Goal: Task Accomplishment & Management: Manage account settings

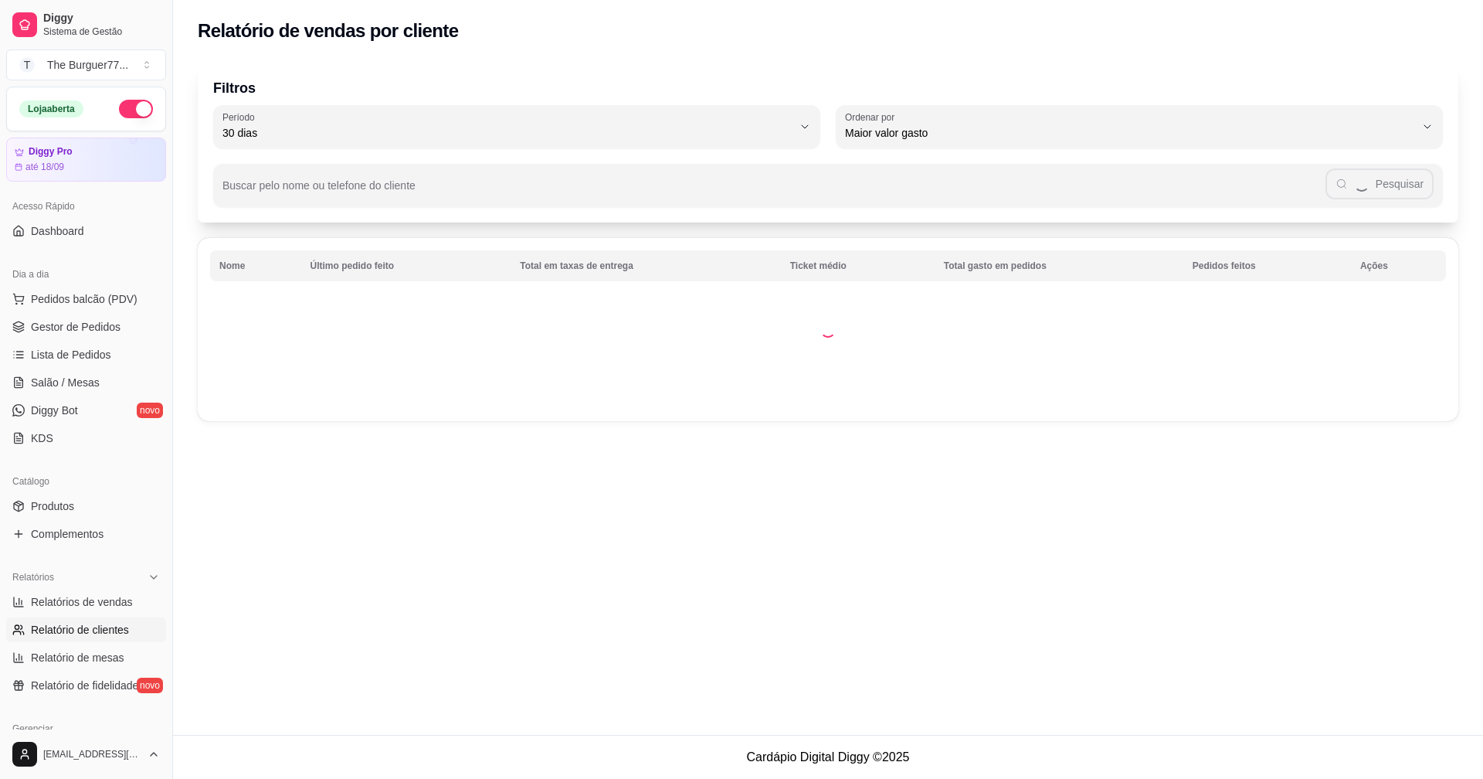
select select "30"
select select "HIGHEST_TOTAL_SPENT_WITH_ORDERS"
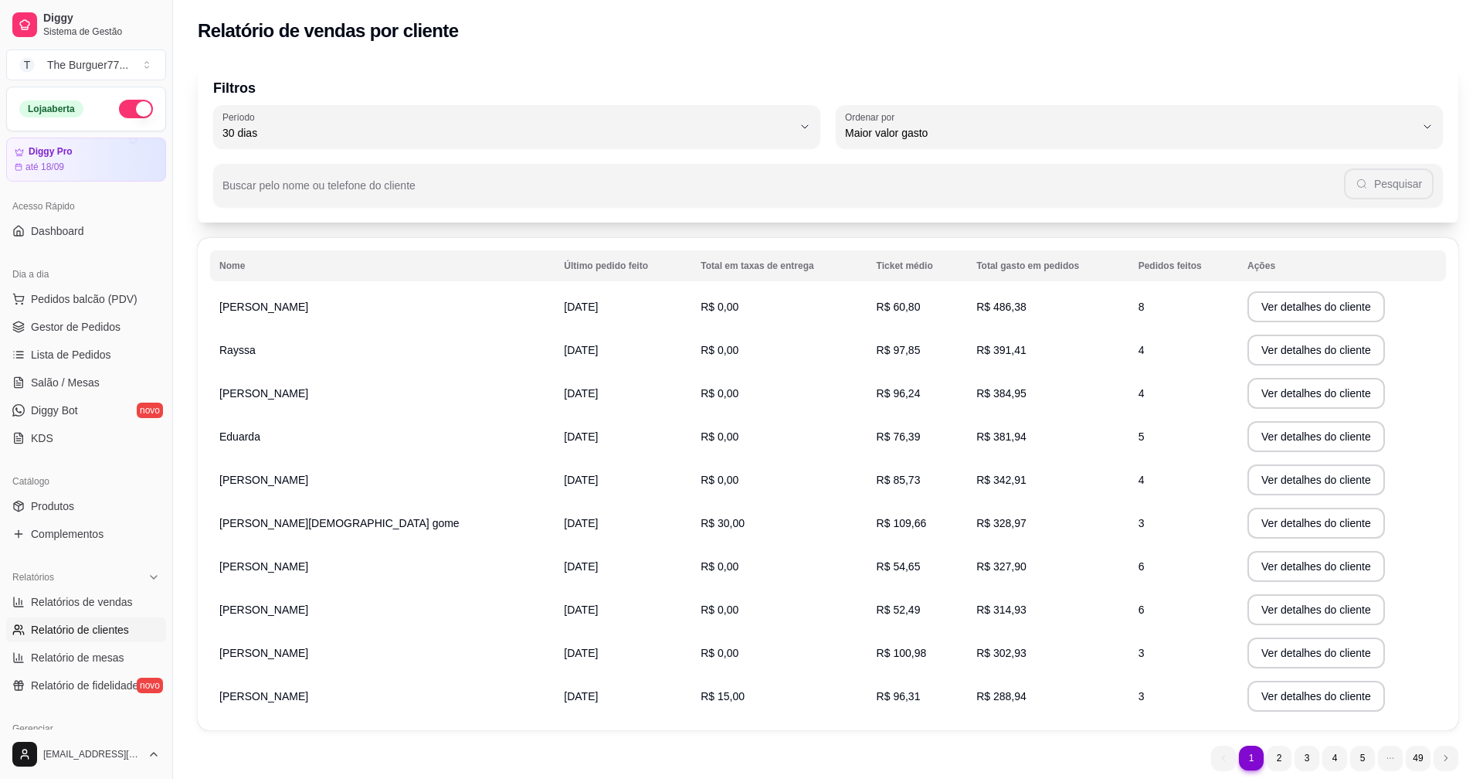
scroll to position [225, 0]
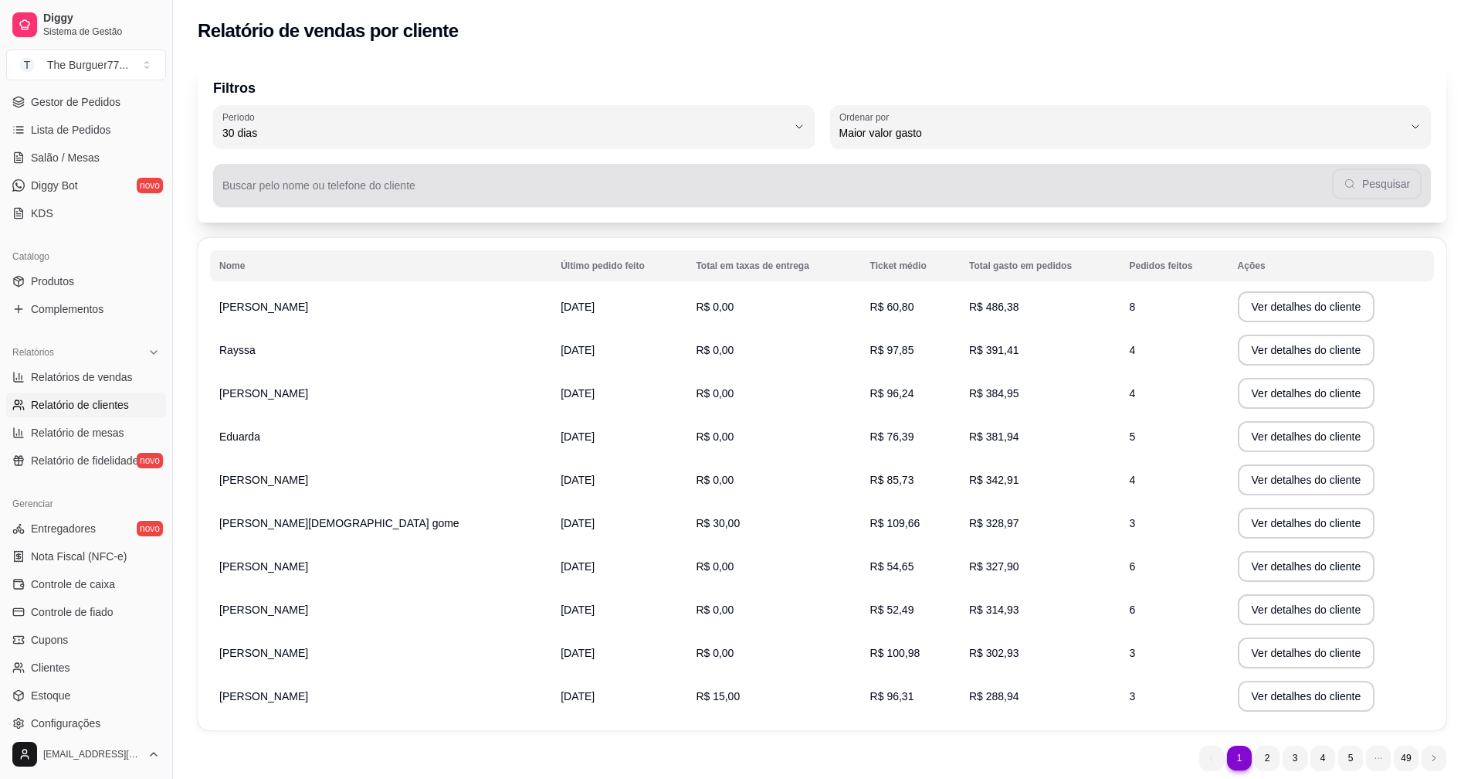
click at [1379, 193] on div "Pesquisar" at bounding box center [821, 185] width 1199 height 31
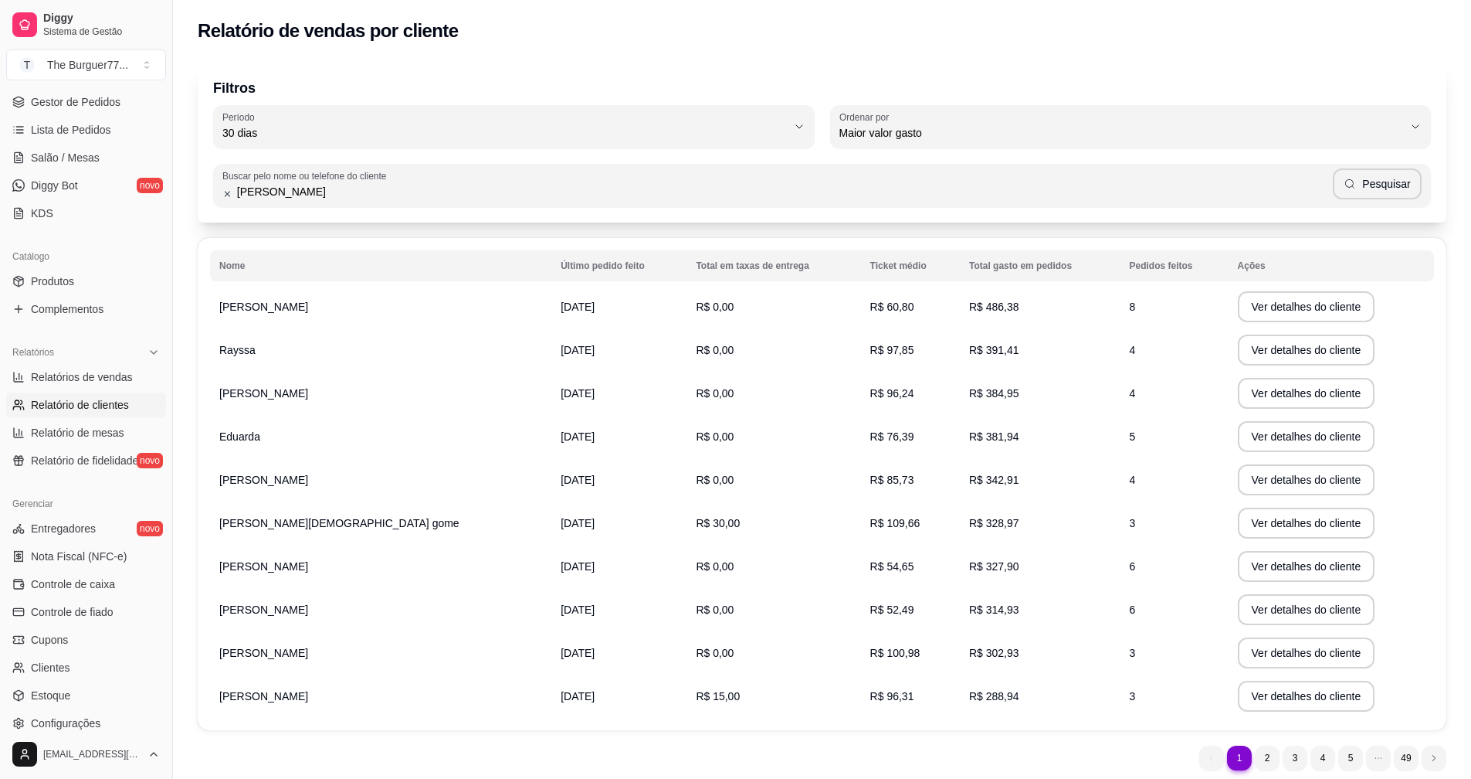
type input "[PERSON_NAME]"
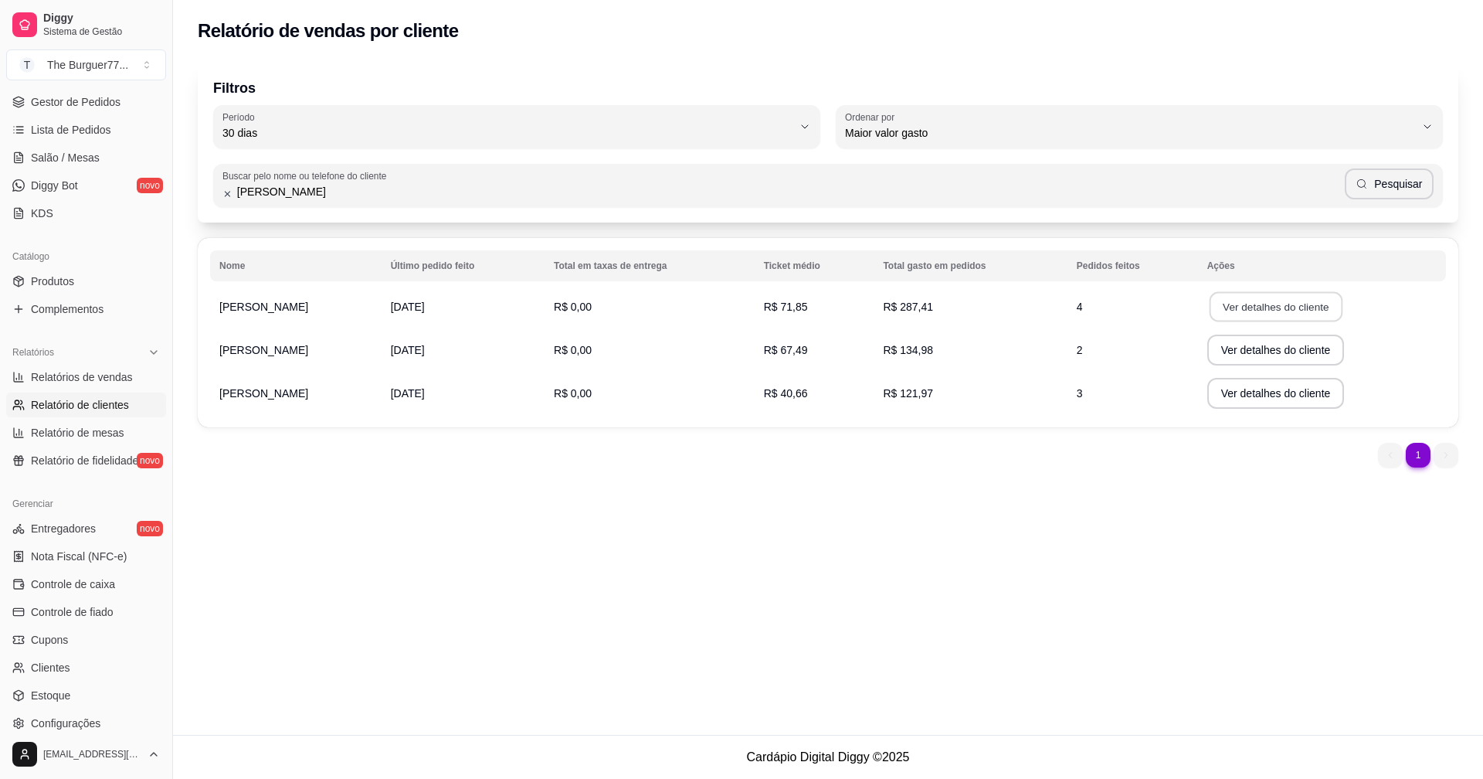
click at [1286, 310] on button "Ver detalhes do cliente" at bounding box center [1275, 307] width 133 height 30
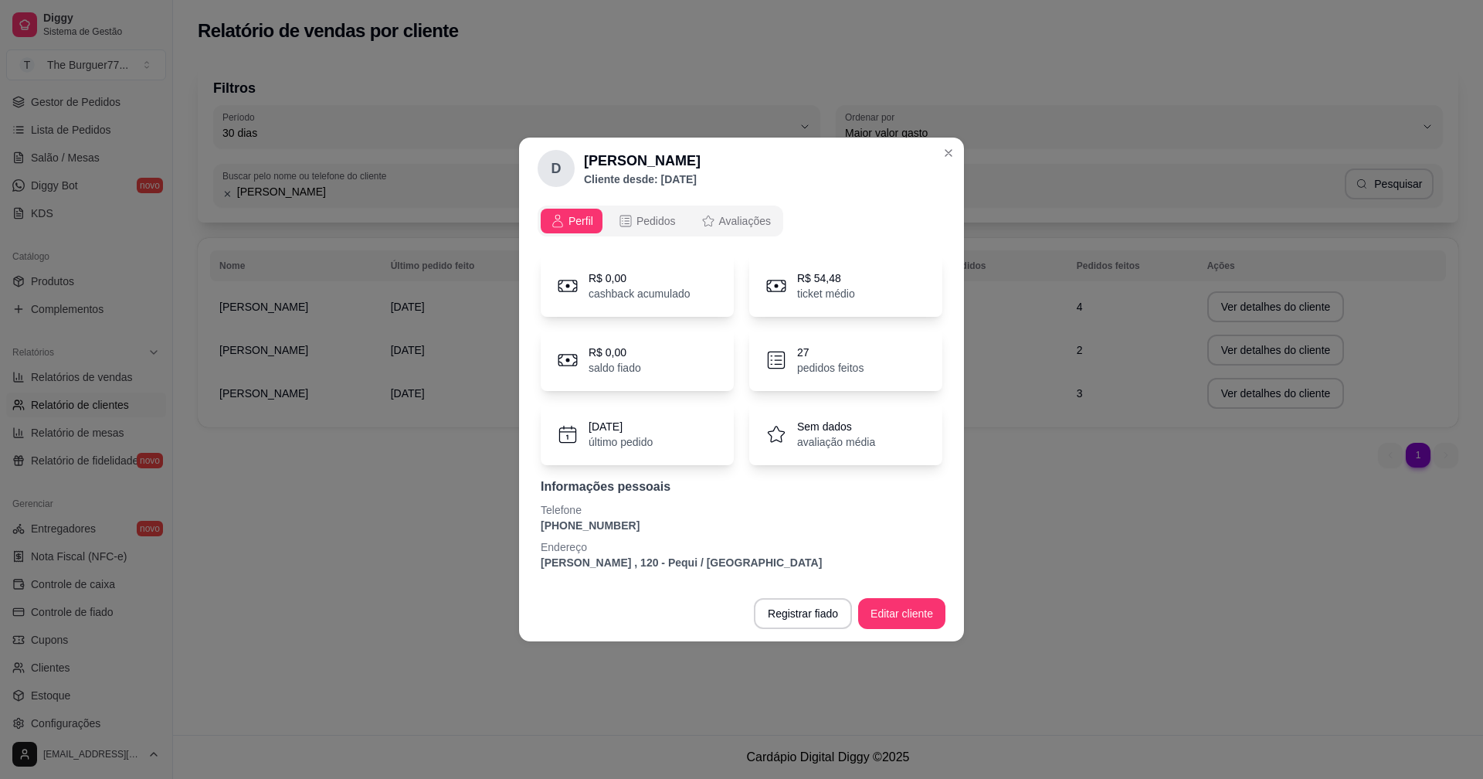
click at [628, 437] on p "último pedido" at bounding box center [621, 441] width 64 height 15
click at [647, 222] on span "Pedidos" at bounding box center [655, 220] width 39 height 15
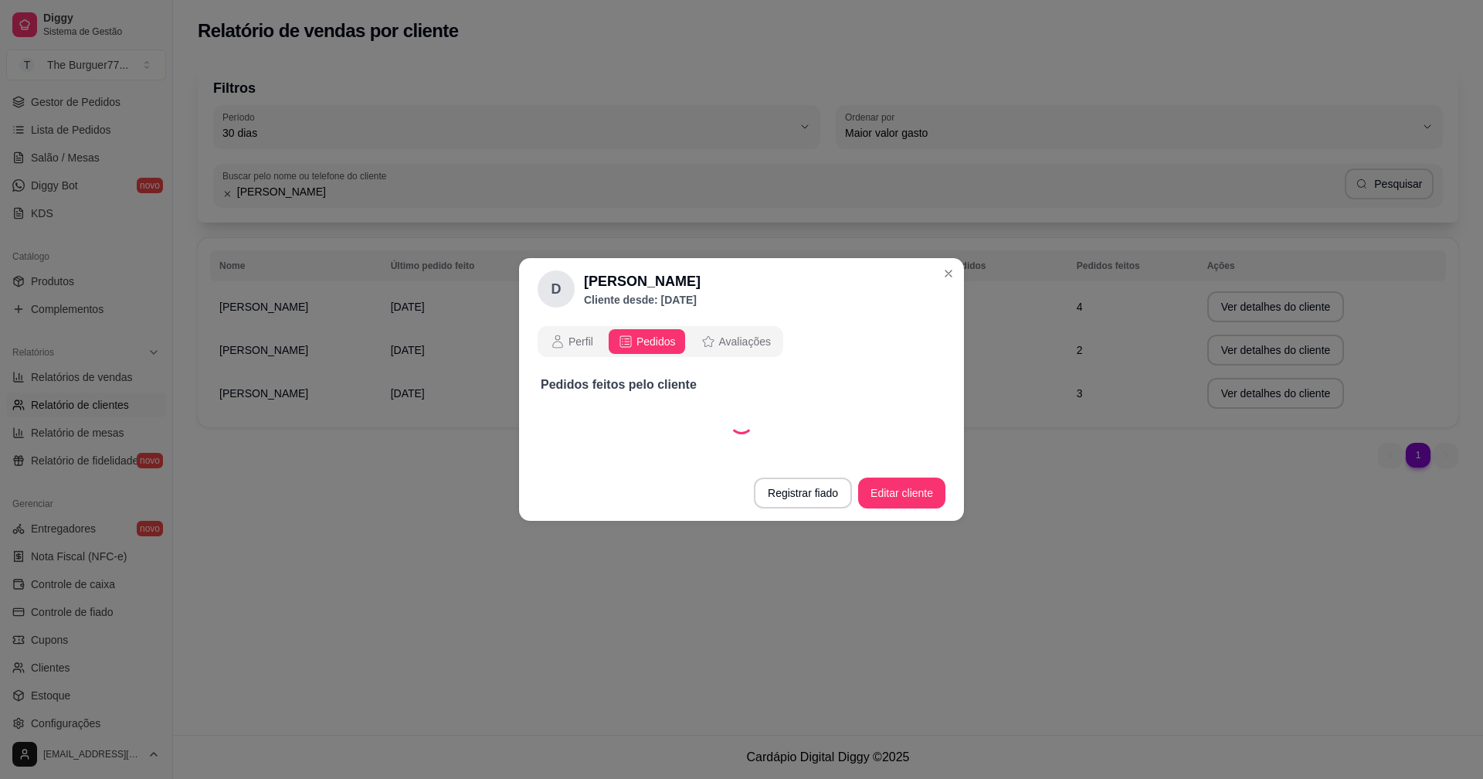
select select "30"
select select "ALL"
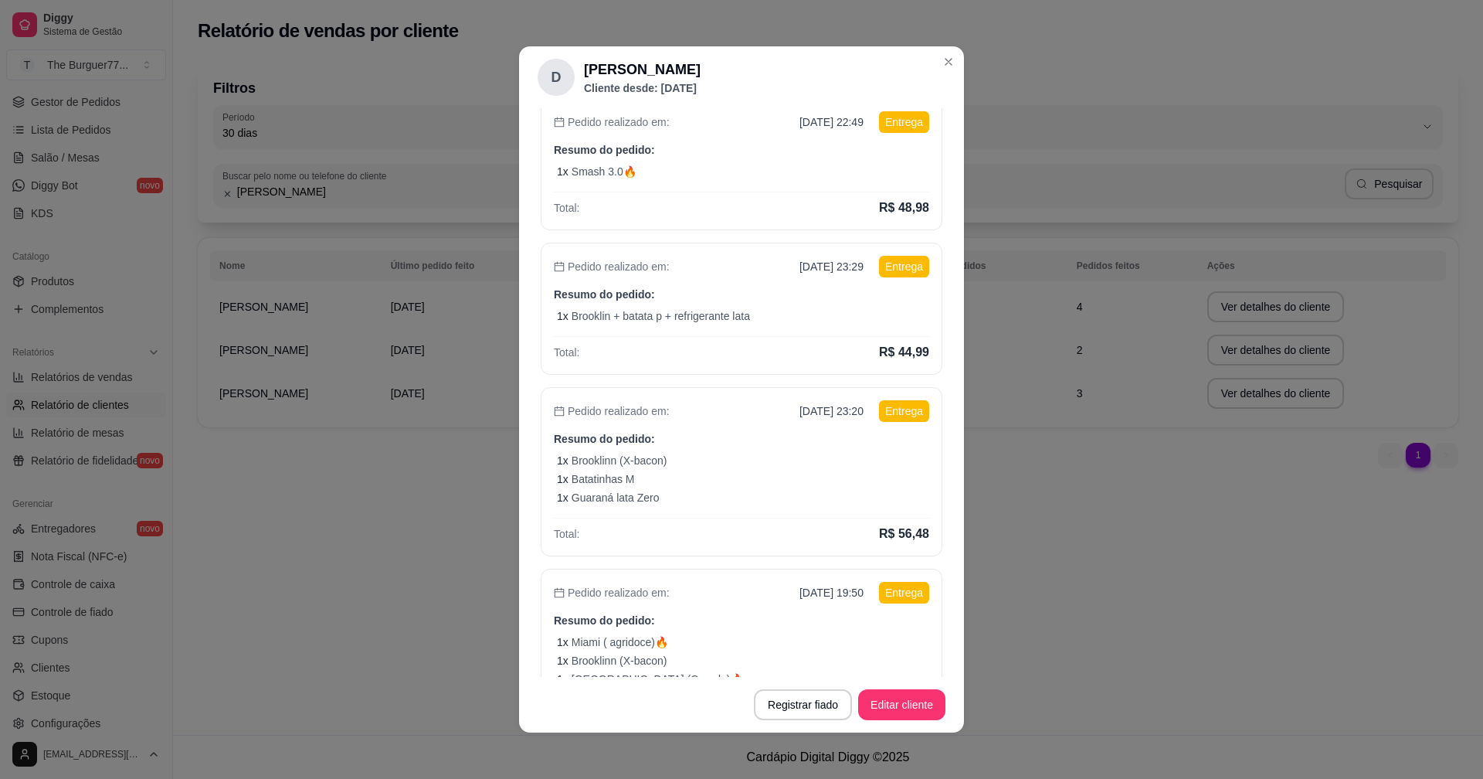
scroll to position [154, 0]
click at [699, 351] on div "Total: R$ 44,99" at bounding box center [741, 346] width 375 height 25
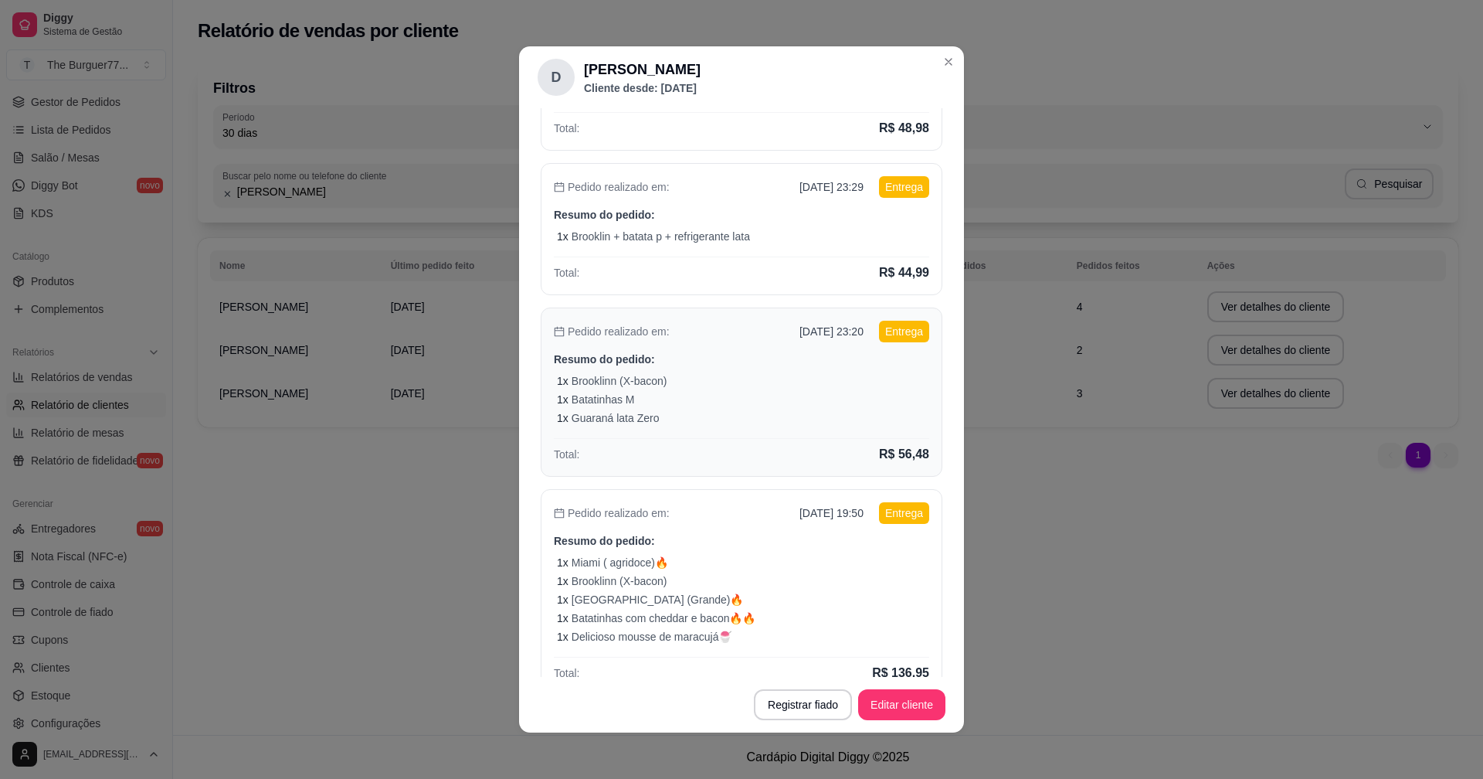
click at [639, 429] on div "Pedido realizado em: [DATE] 23:20 Entrega Resumo do pedido: 1 x Brooklinn (X-ba…" at bounding box center [742, 391] width 402 height 169
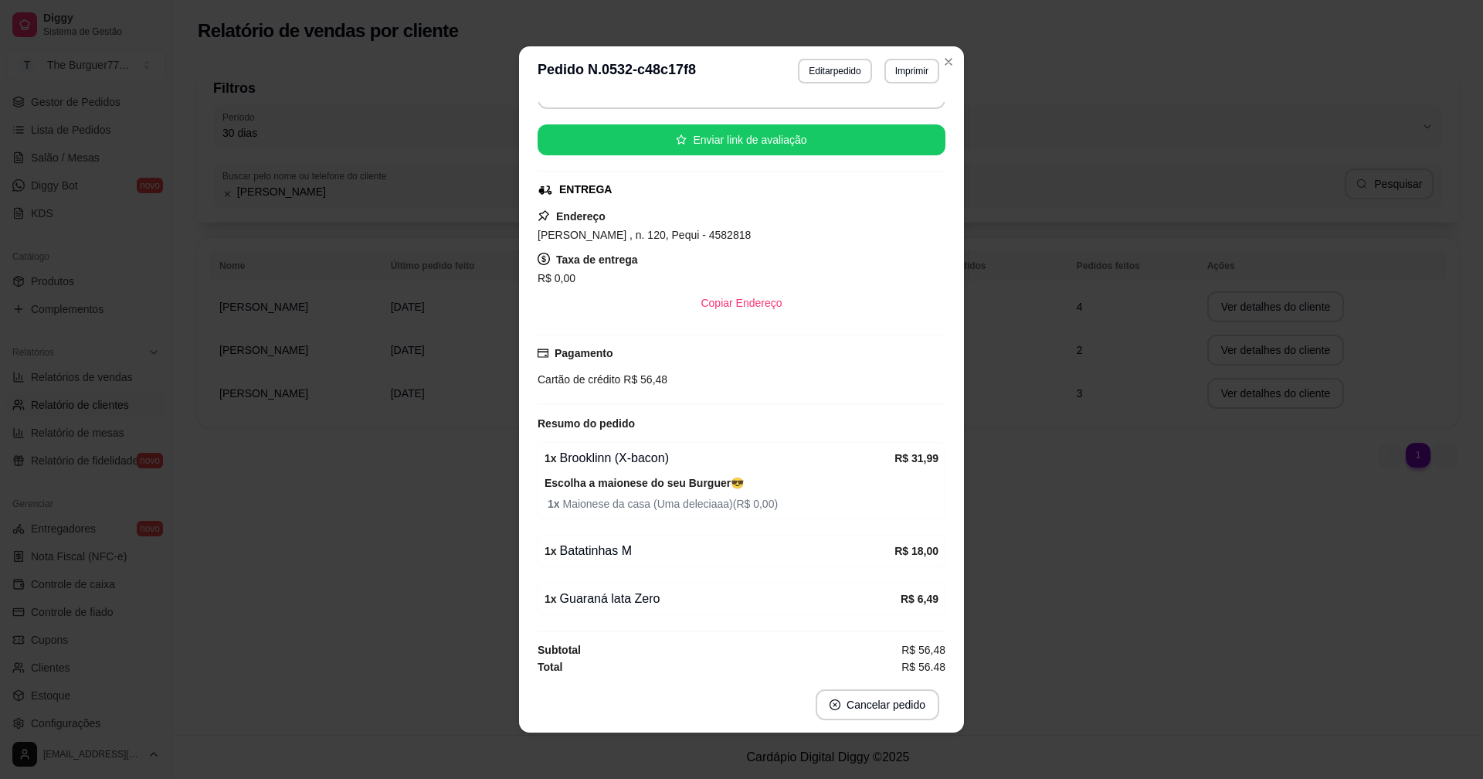
scroll to position [228, 0]
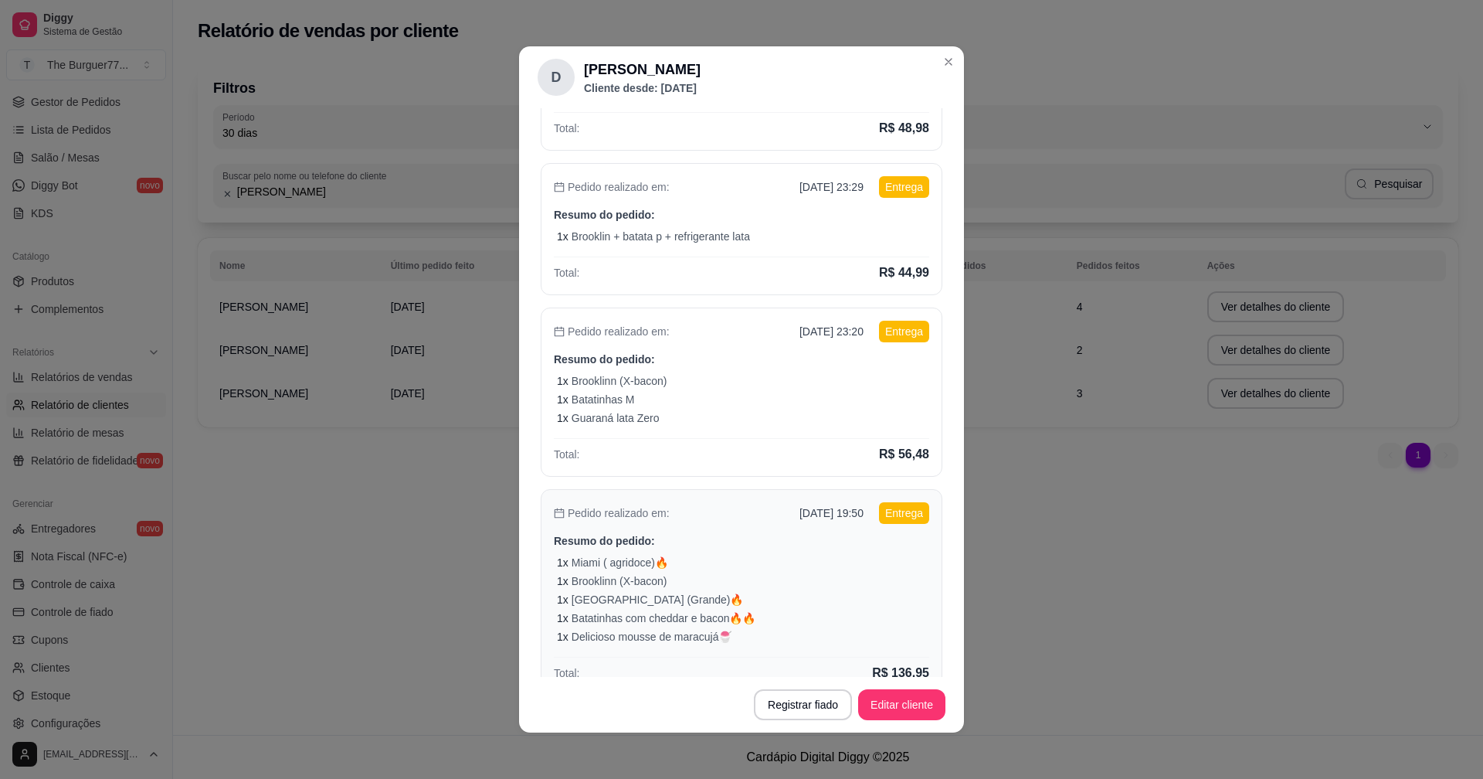
click at [650, 565] on p "Miami ( agridoce)🔥" at bounding box center [620, 562] width 97 height 15
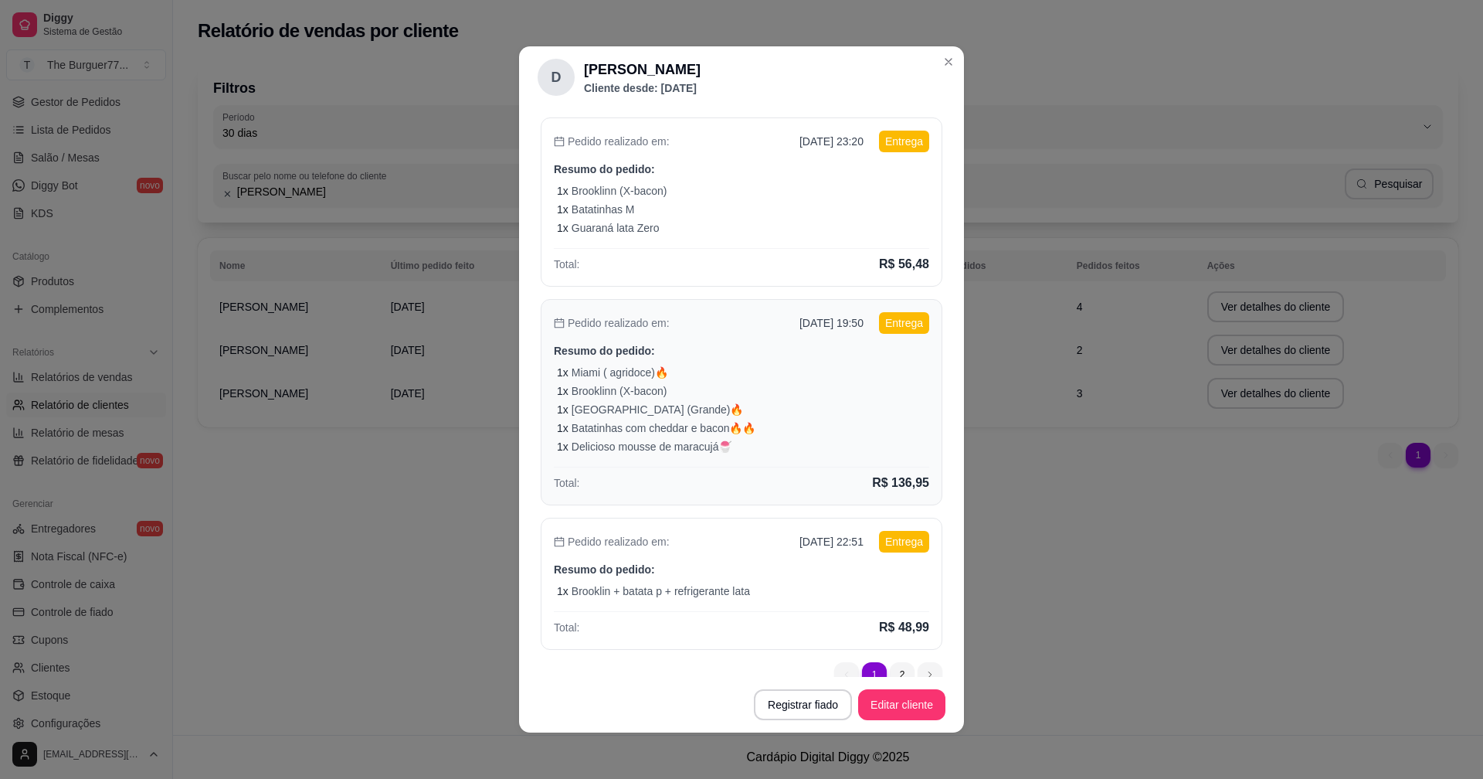
scroll to position [447, 0]
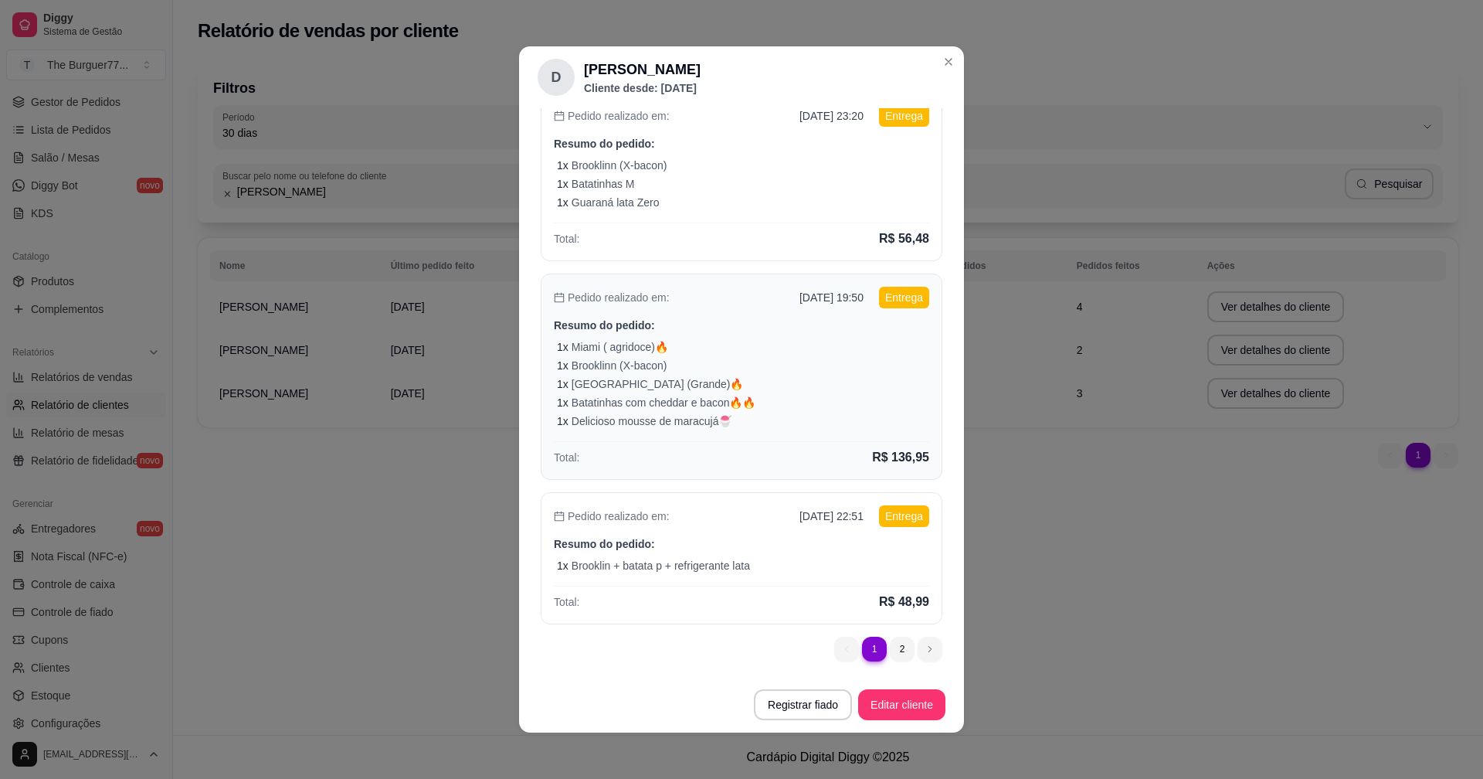
click at [641, 553] on div "Pedido realizado em: [DATE] 22:51 Entrega Resumo do pedido: 1 x Brooklin + bata…" at bounding box center [742, 558] width 402 height 132
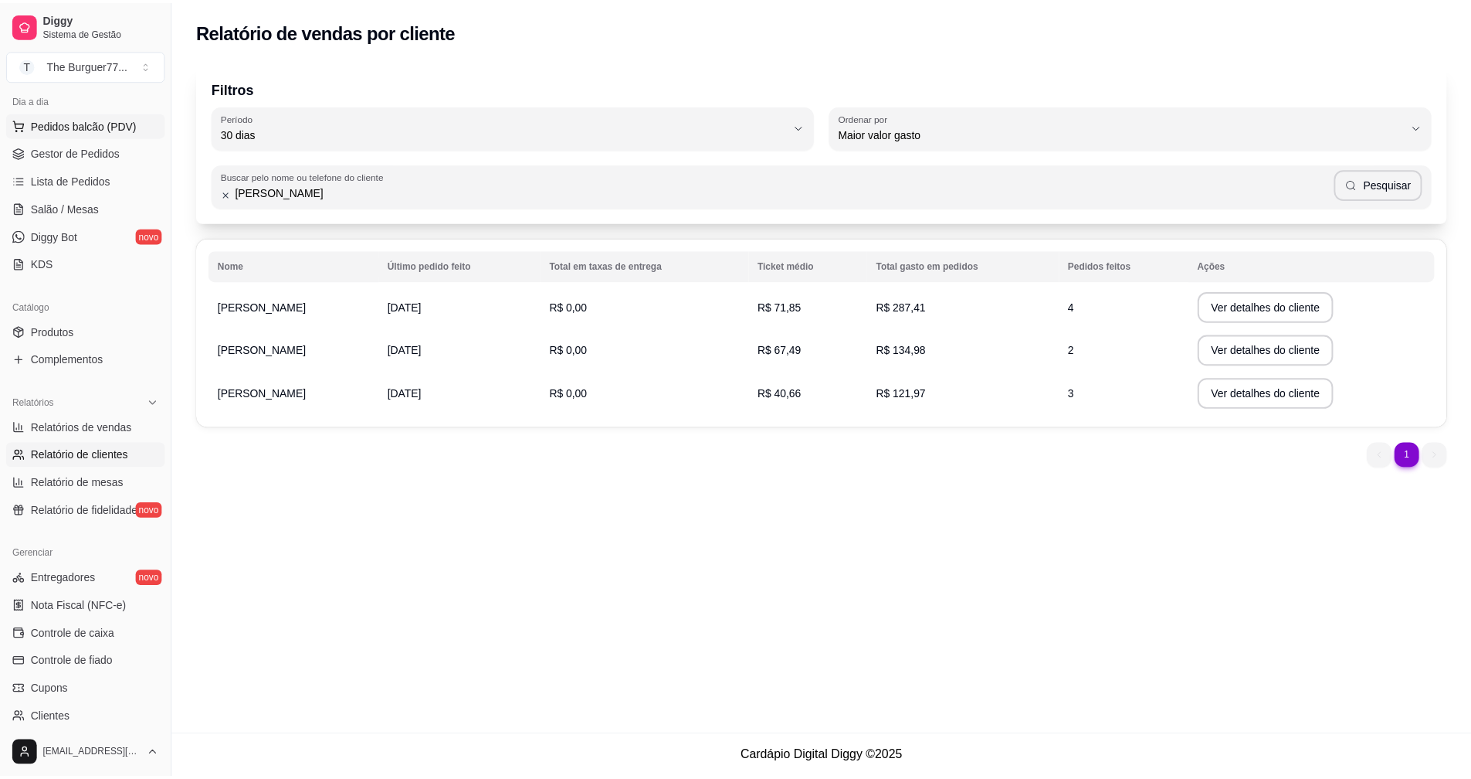
scroll to position [148, 0]
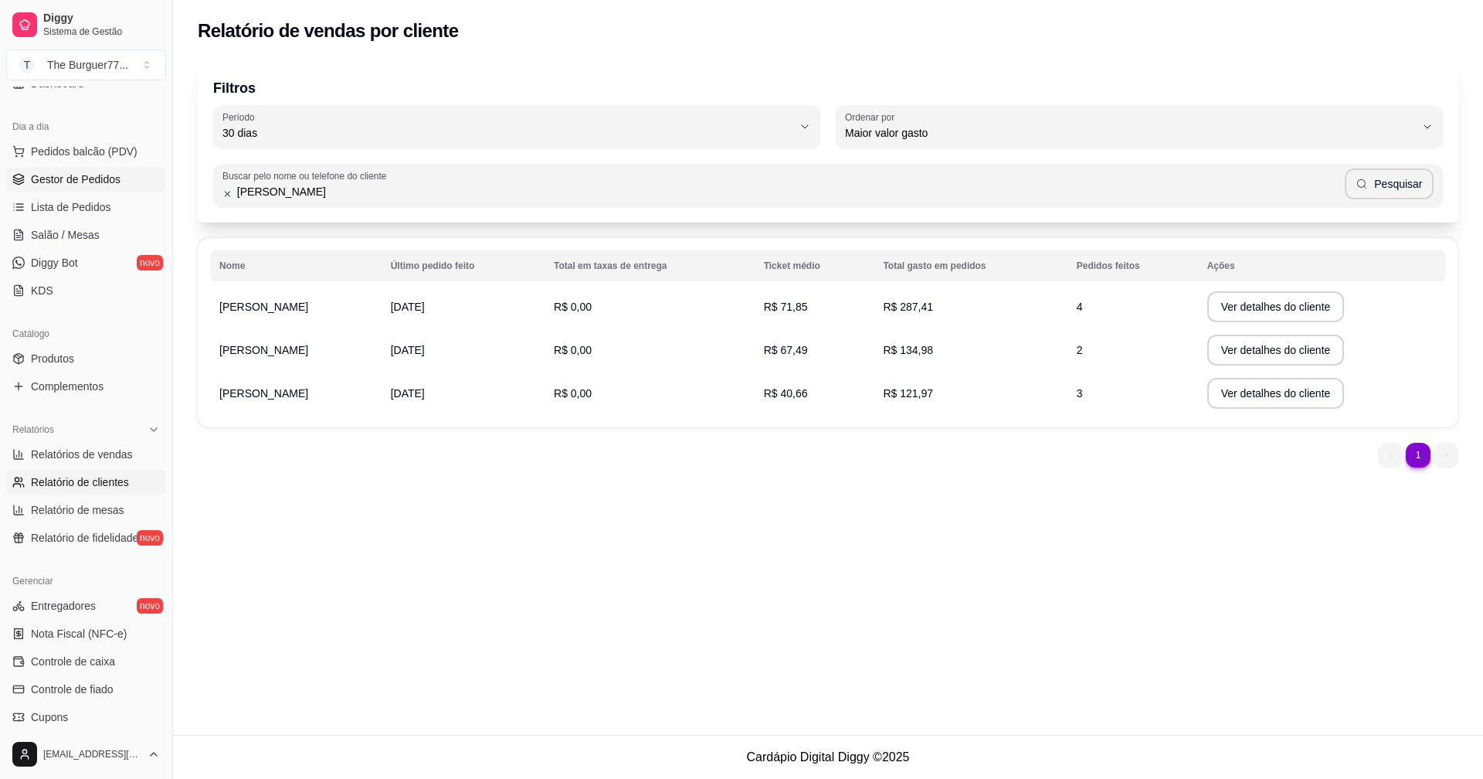
click at [103, 187] on link "Gestor de Pedidos" at bounding box center [86, 179] width 160 height 25
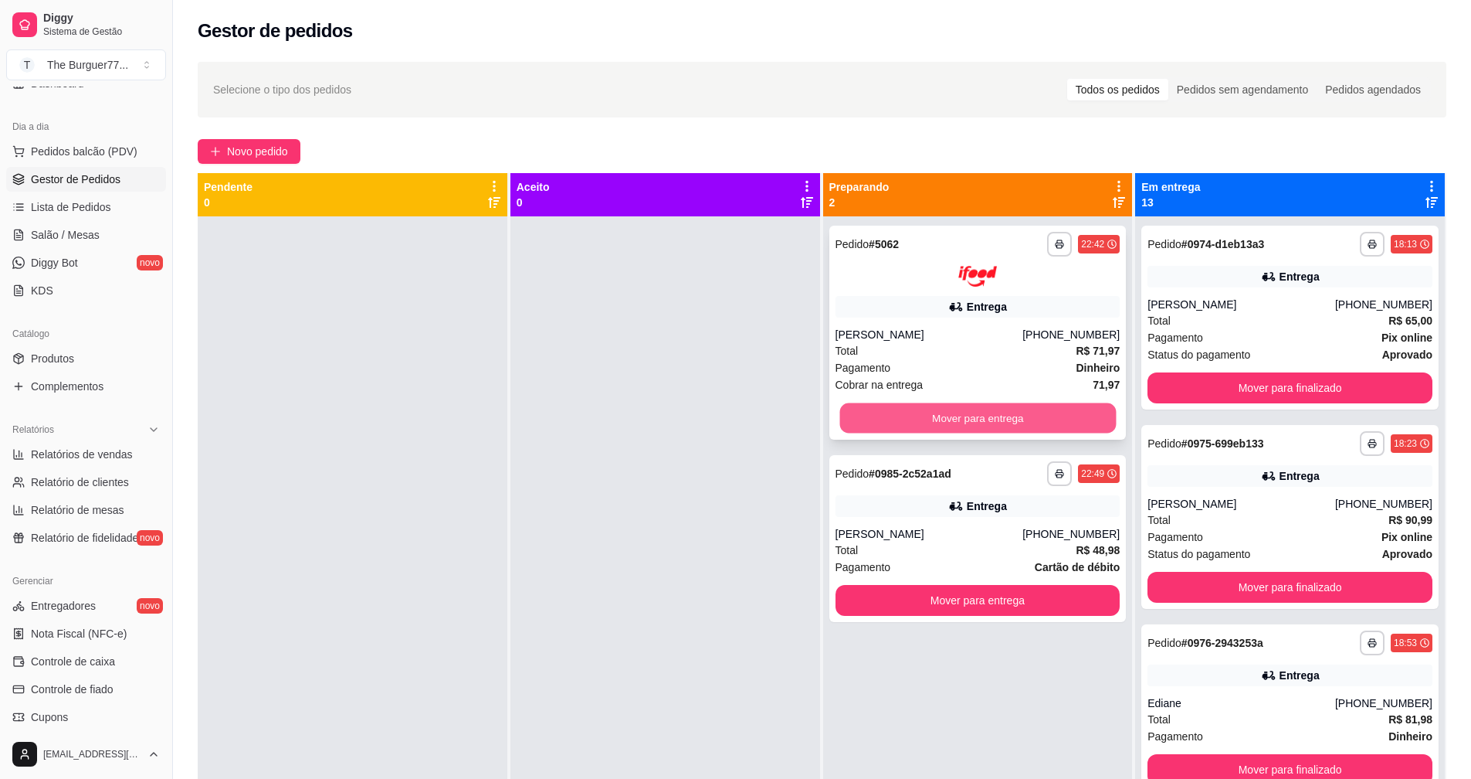
click at [1057, 426] on button "Mover para entrega" at bounding box center [978, 417] width 276 height 30
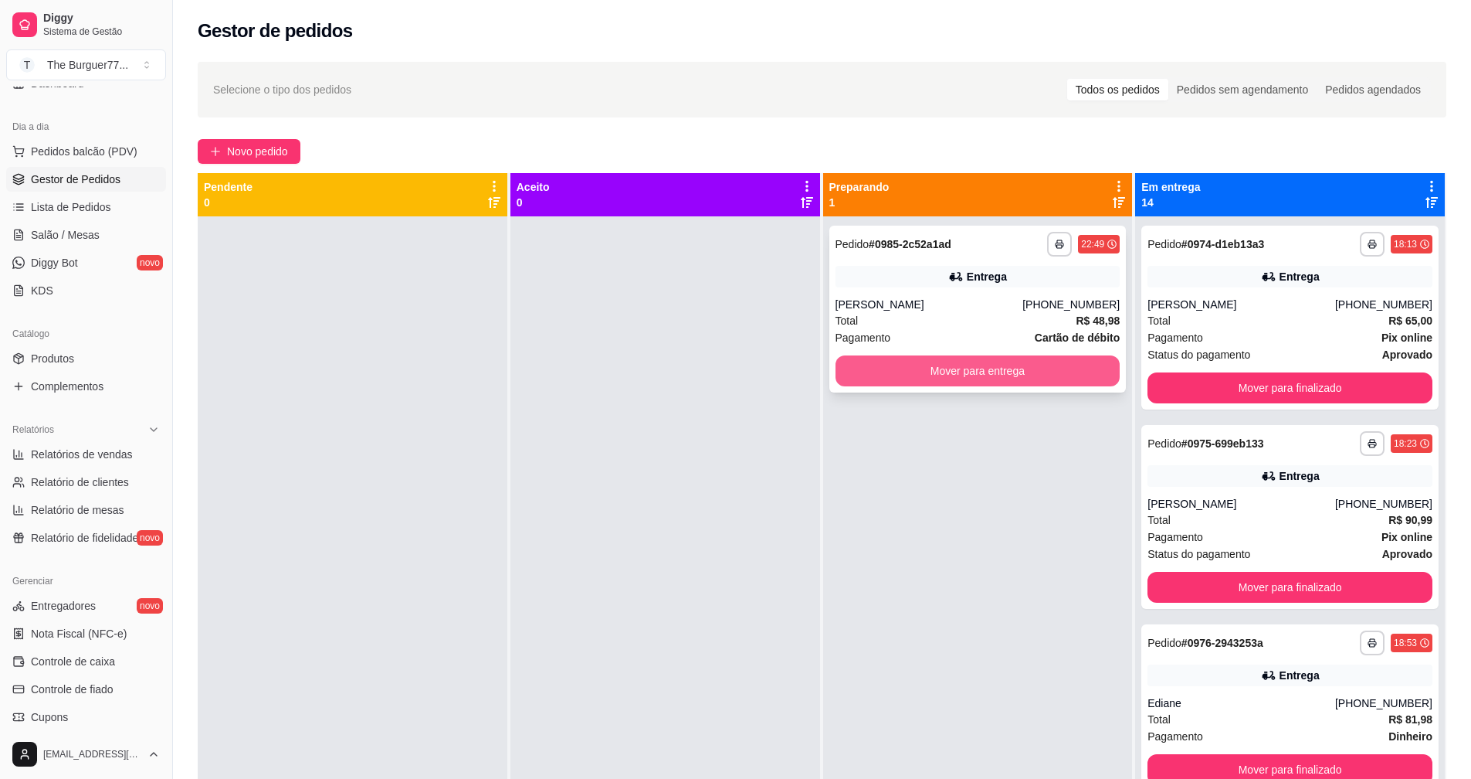
click at [1009, 368] on button "Mover para entrega" at bounding box center [978, 370] width 285 height 31
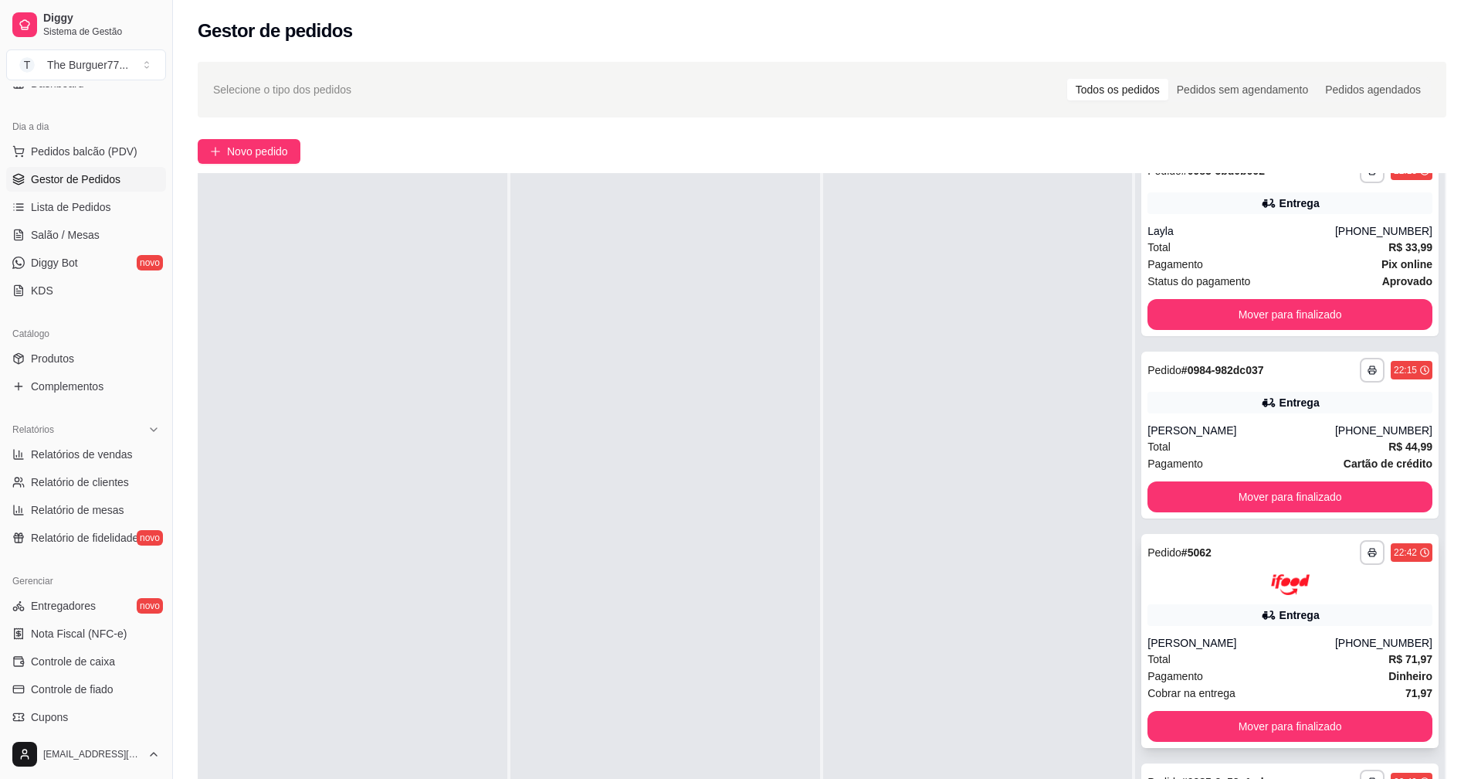
scroll to position [236, 0]
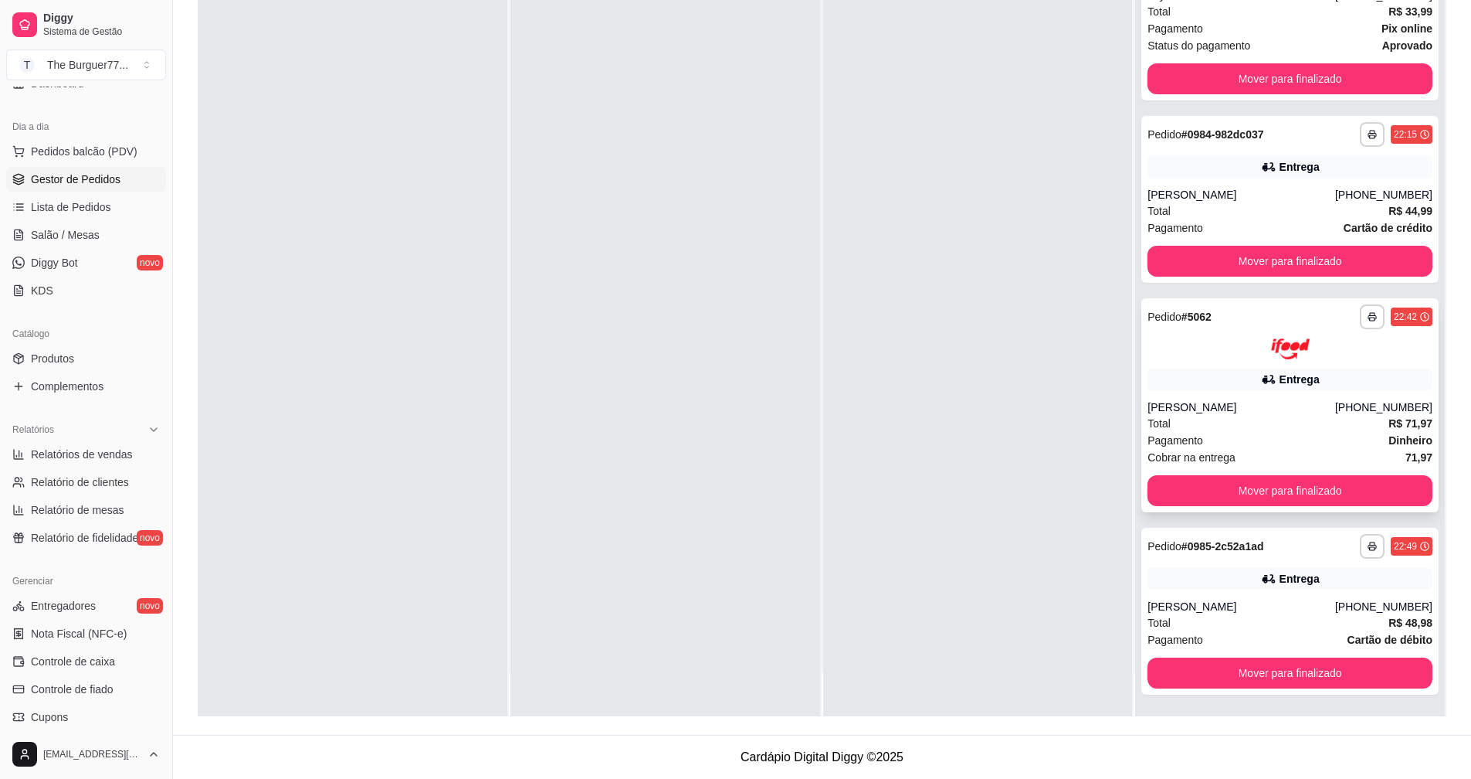
click at [1206, 411] on div "[PERSON_NAME]" at bounding box center [1242, 406] width 188 height 15
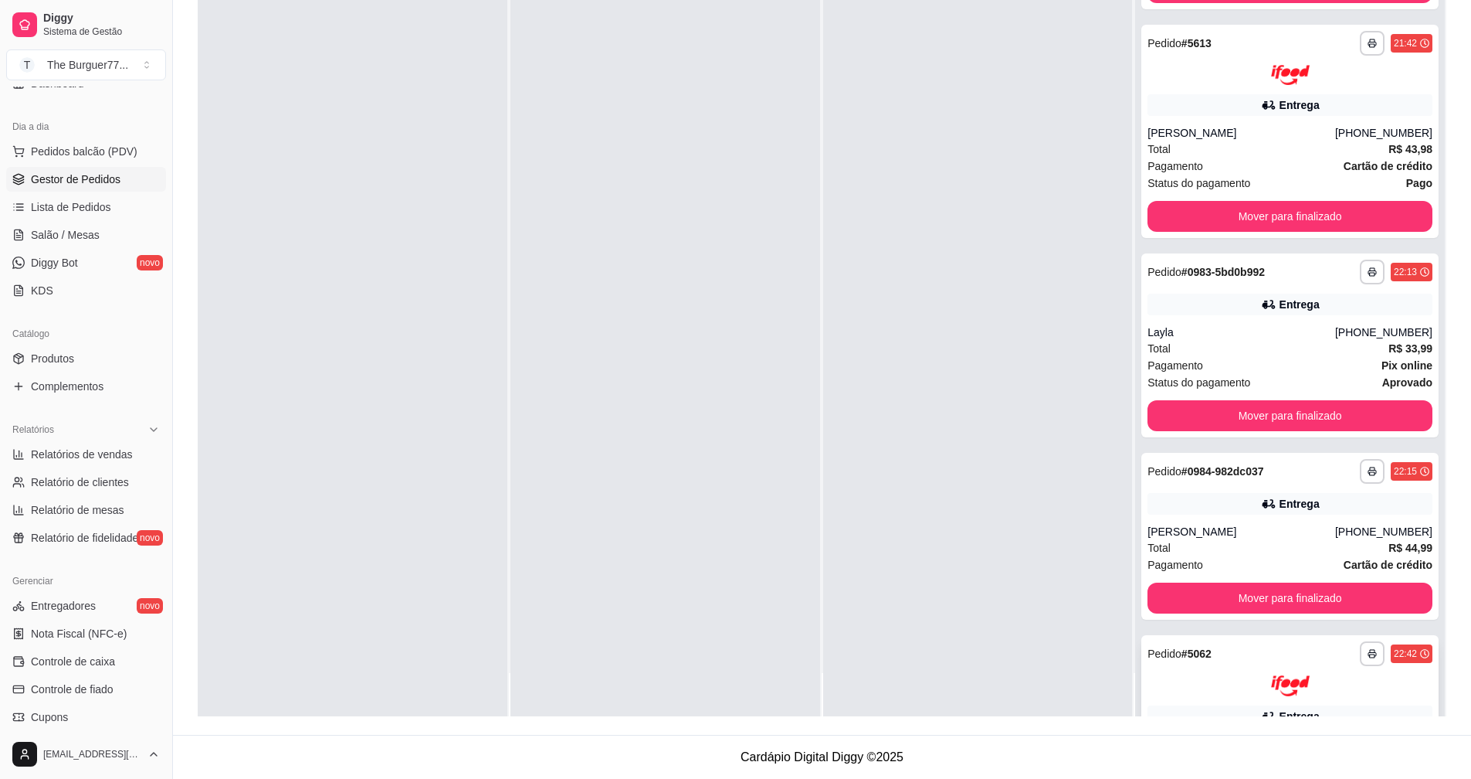
scroll to position [2197, 0]
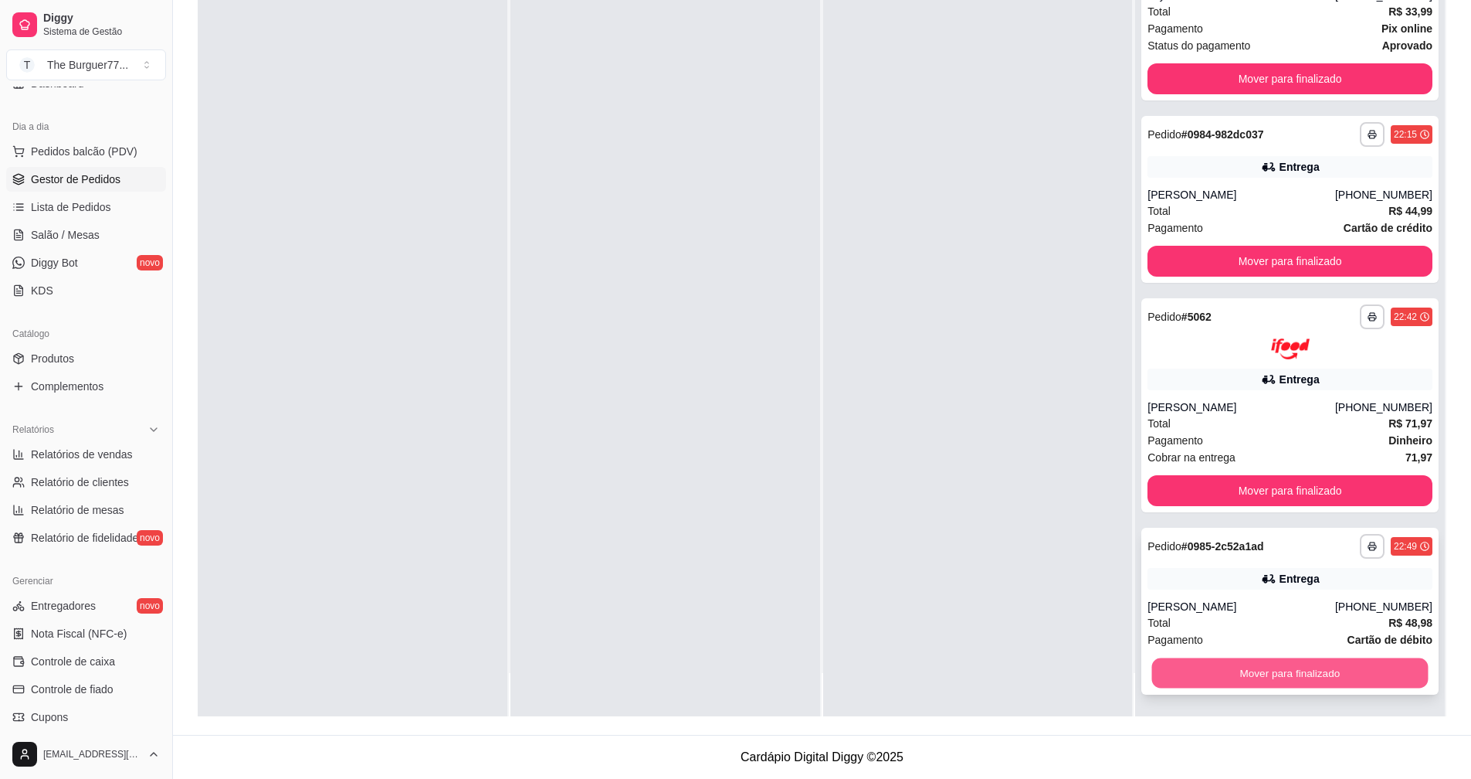
click at [1359, 674] on button "Mover para finalizado" at bounding box center [1290, 672] width 276 height 30
click at [1337, 329] on div "**********" at bounding box center [1290, 316] width 285 height 25
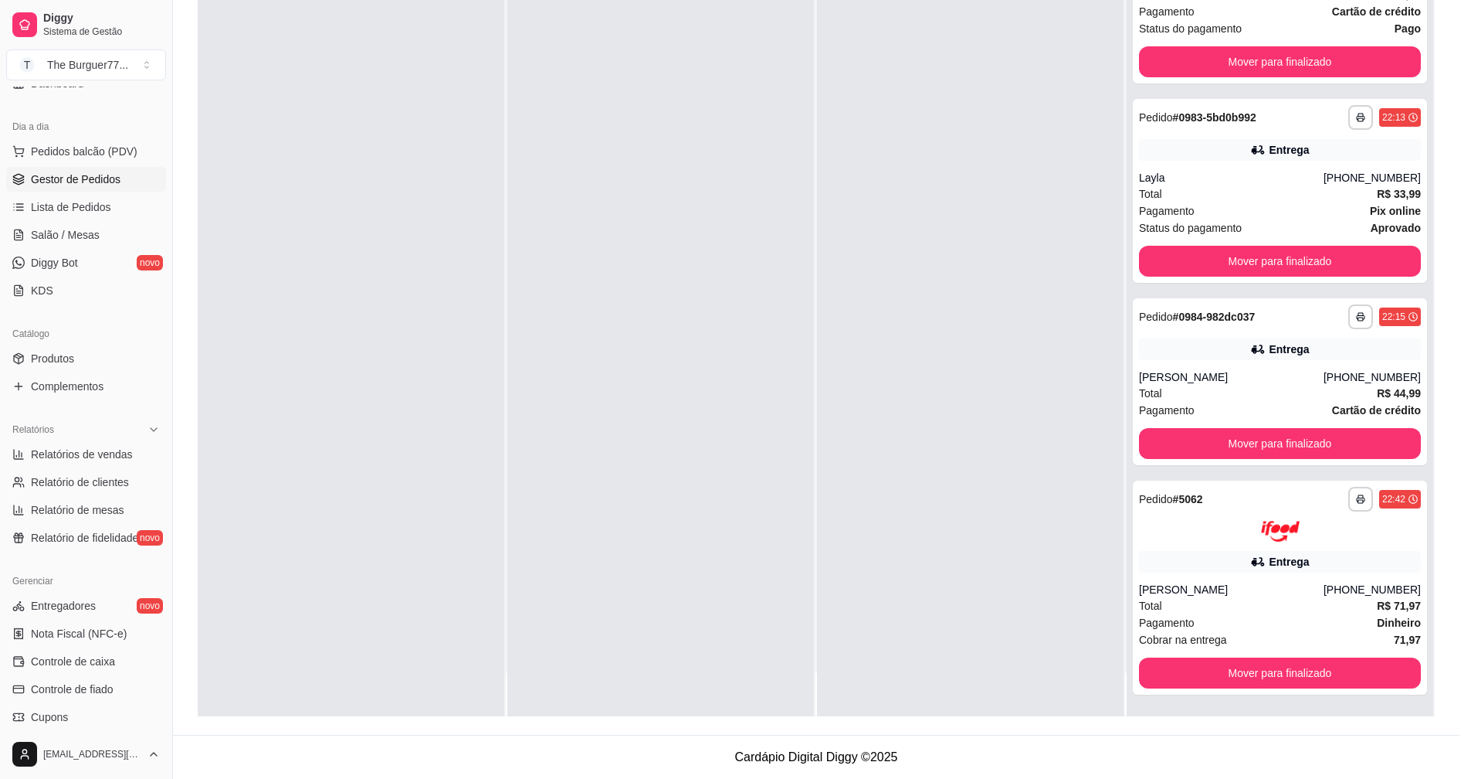
scroll to position [2014, 0]
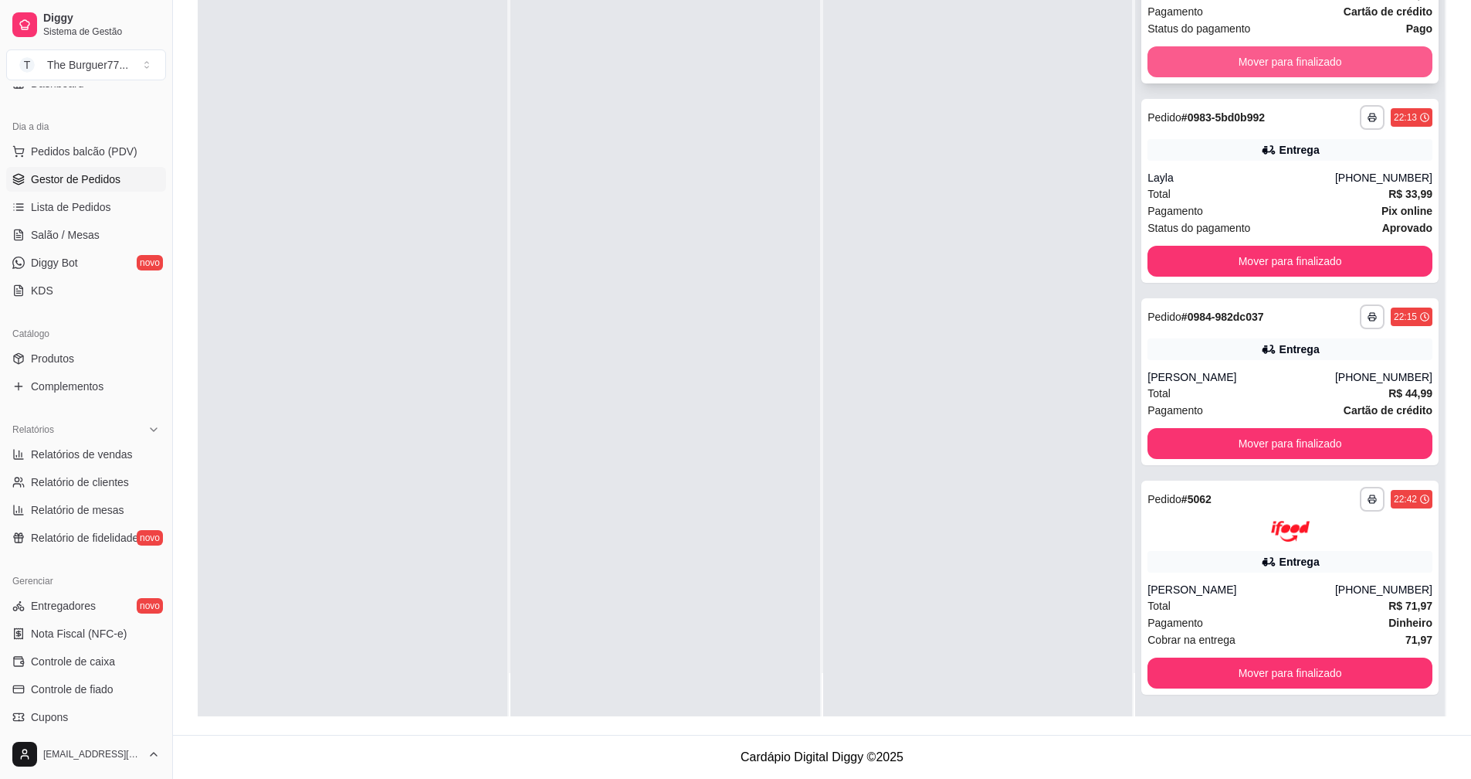
click at [1192, 61] on button "Mover para finalizado" at bounding box center [1290, 61] width 285 height 31
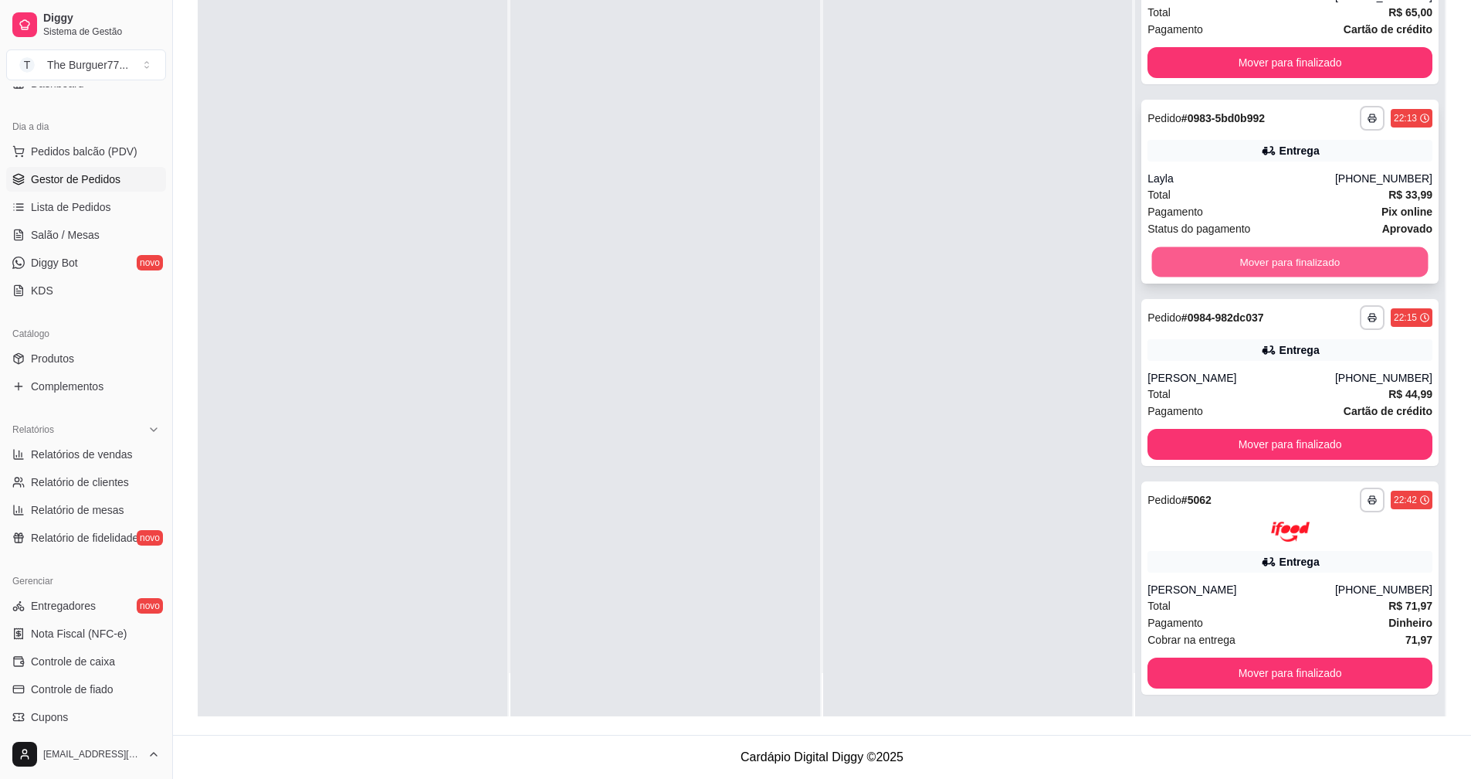
click at [1226, 263] on button "Mover para finalizado" at bounding box center [1290, 261] width 276 height 30
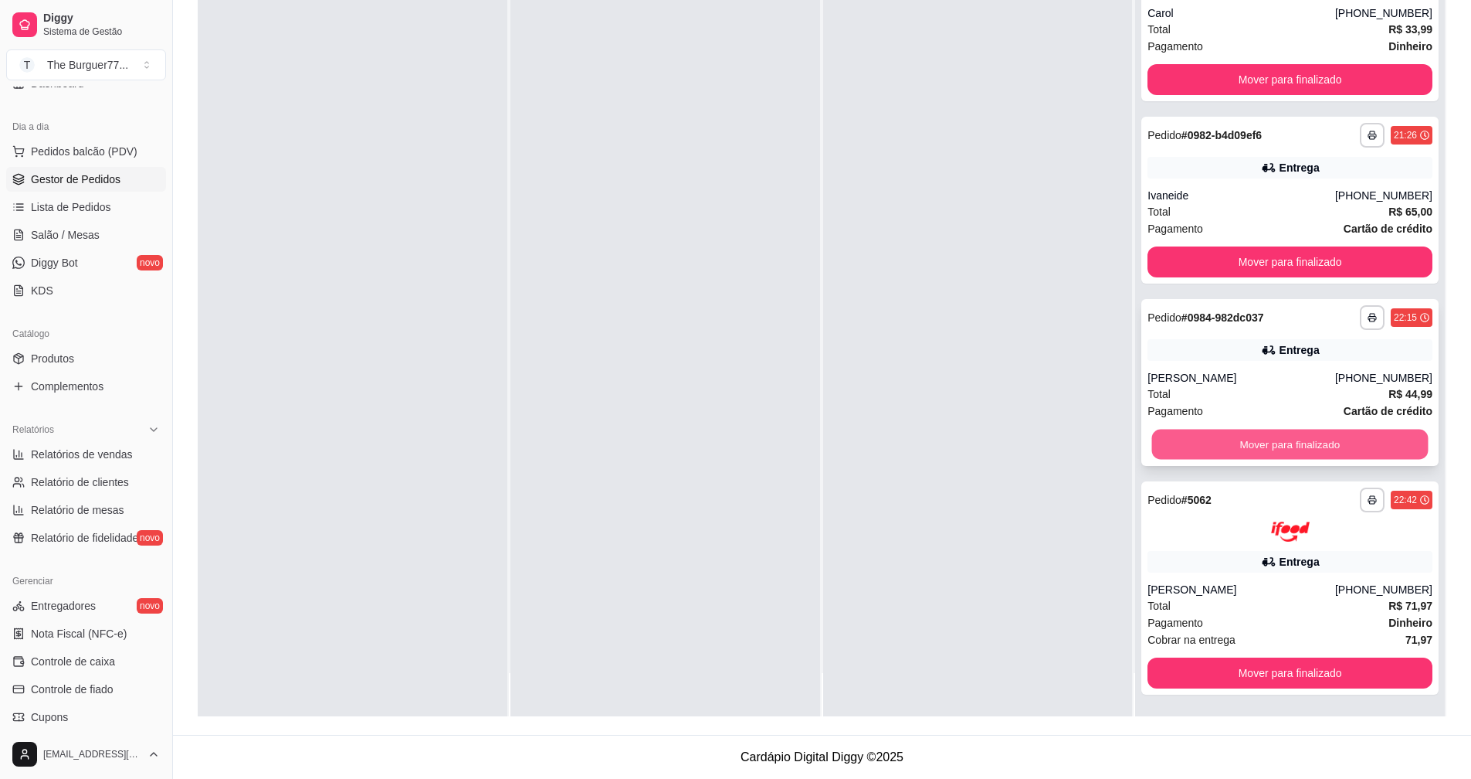
click at [1266, 442] on button "Mover para finalizado" at bounding box center [1290, 444] width 276 height 30
click at [1321, 678] on button "Mover para finalizado" at bounding box center [1290, 672] width 285 height 31
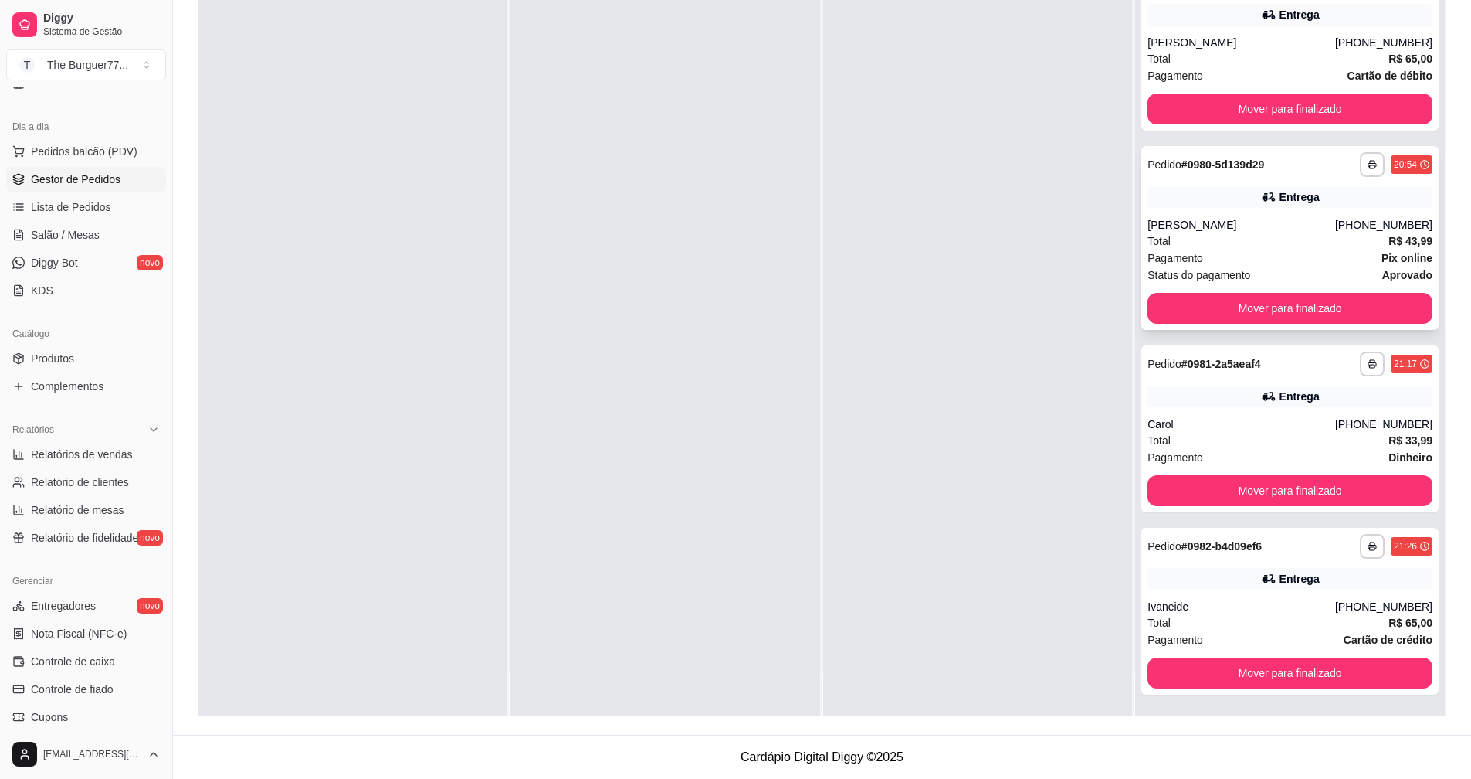
scroll to position [1175, 0]
click at [1203, 114] on button "Mover para finalizado" at bounding box center [1290, 108] width 285 height 31
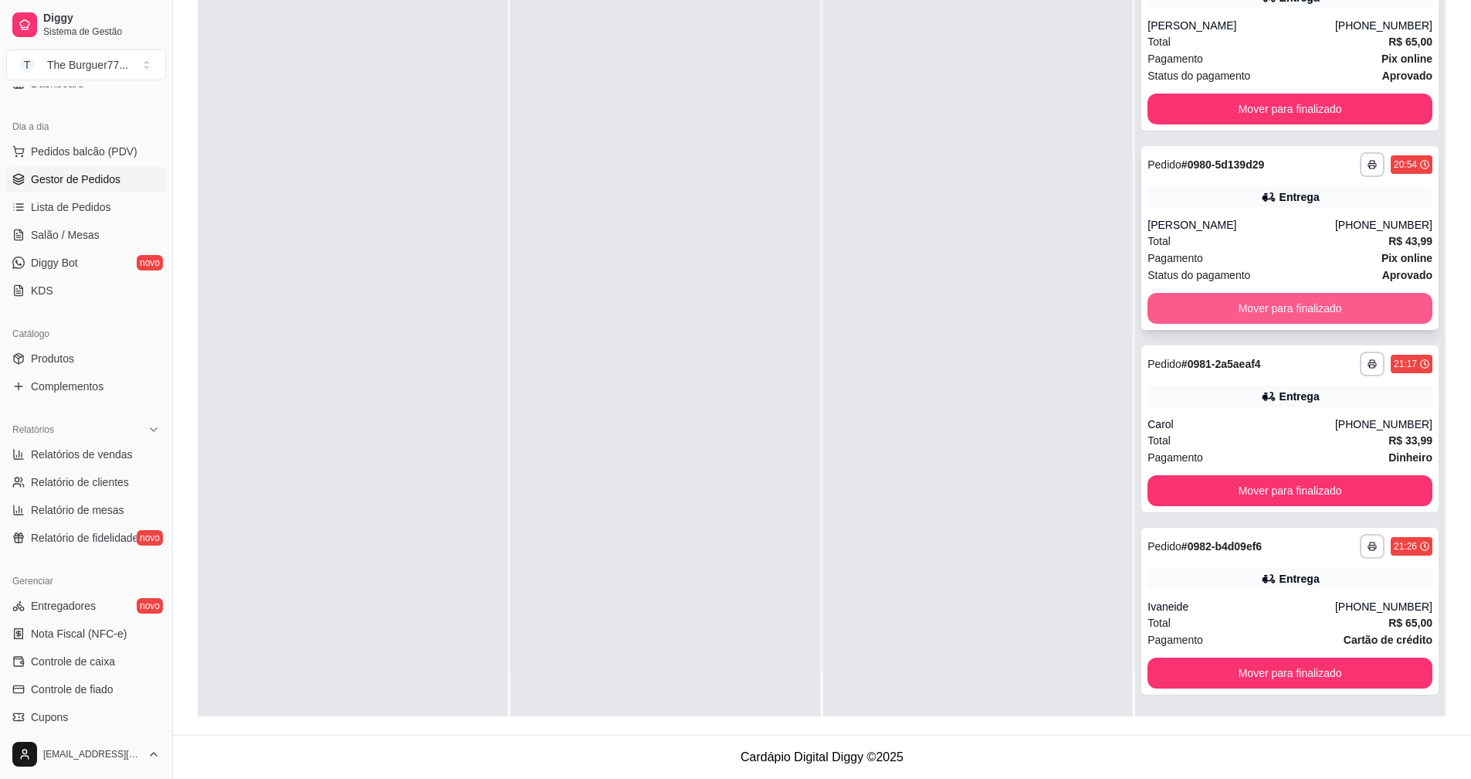
scroll to position [992, 0]
click at [1238, 310] on button "Mover para finalizado" at bounding box center [1290, 308] width 276 height 30
click at [1290, 478] on button "Mover para finalizado" at bounding box center [1290, 490] width 285 height 31
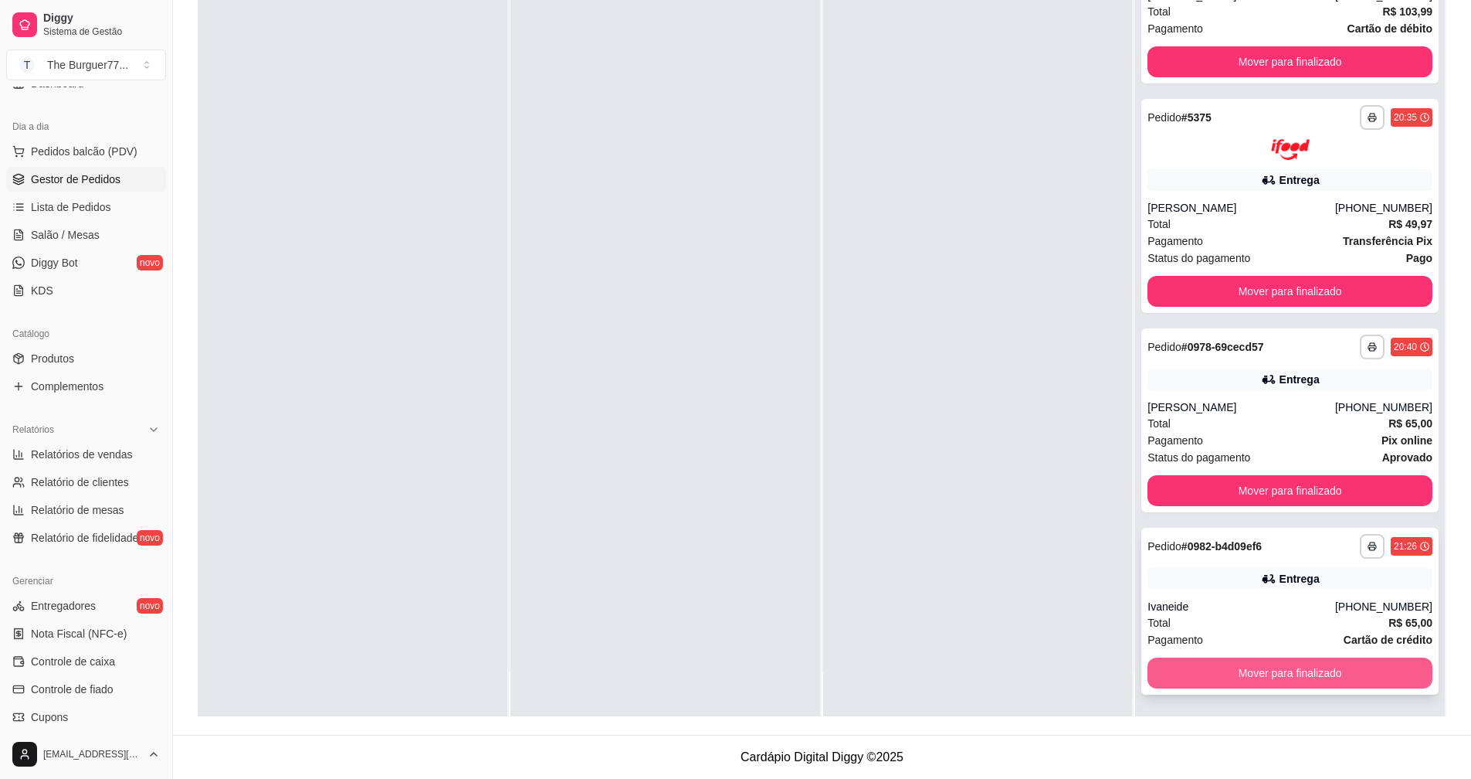
click at [1326, 678] on button "Mover para finalizado" at bounding box center [1290, 672] width 285 height 31
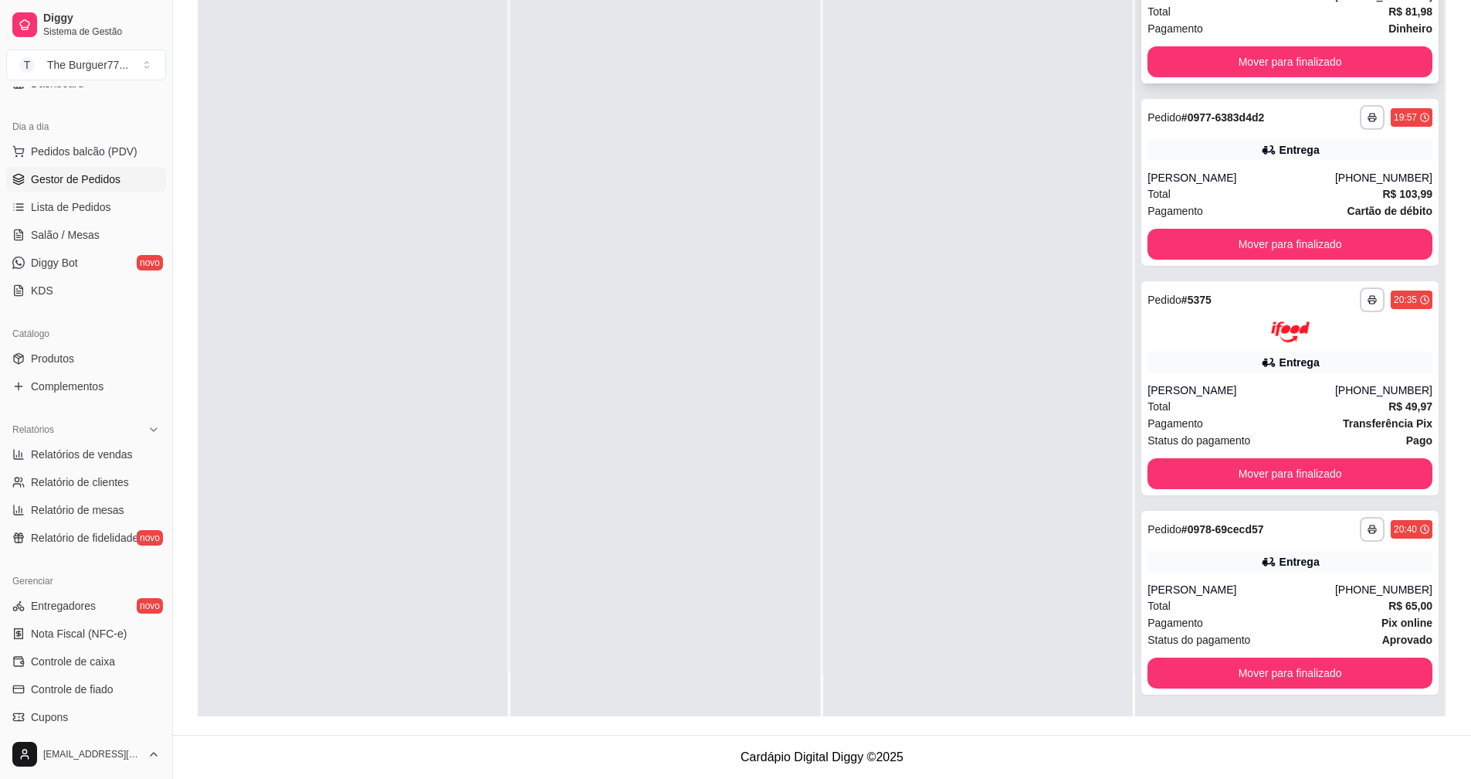
scroll to position [429, 0]
click at [1271, 54] on button "Mover para finalizado" at bounding box center [1290, 61] width 285 height 31
click at [1299, 237] on button "Mover para finalizado" at bounding box center [1290, 244] width 276 height 30
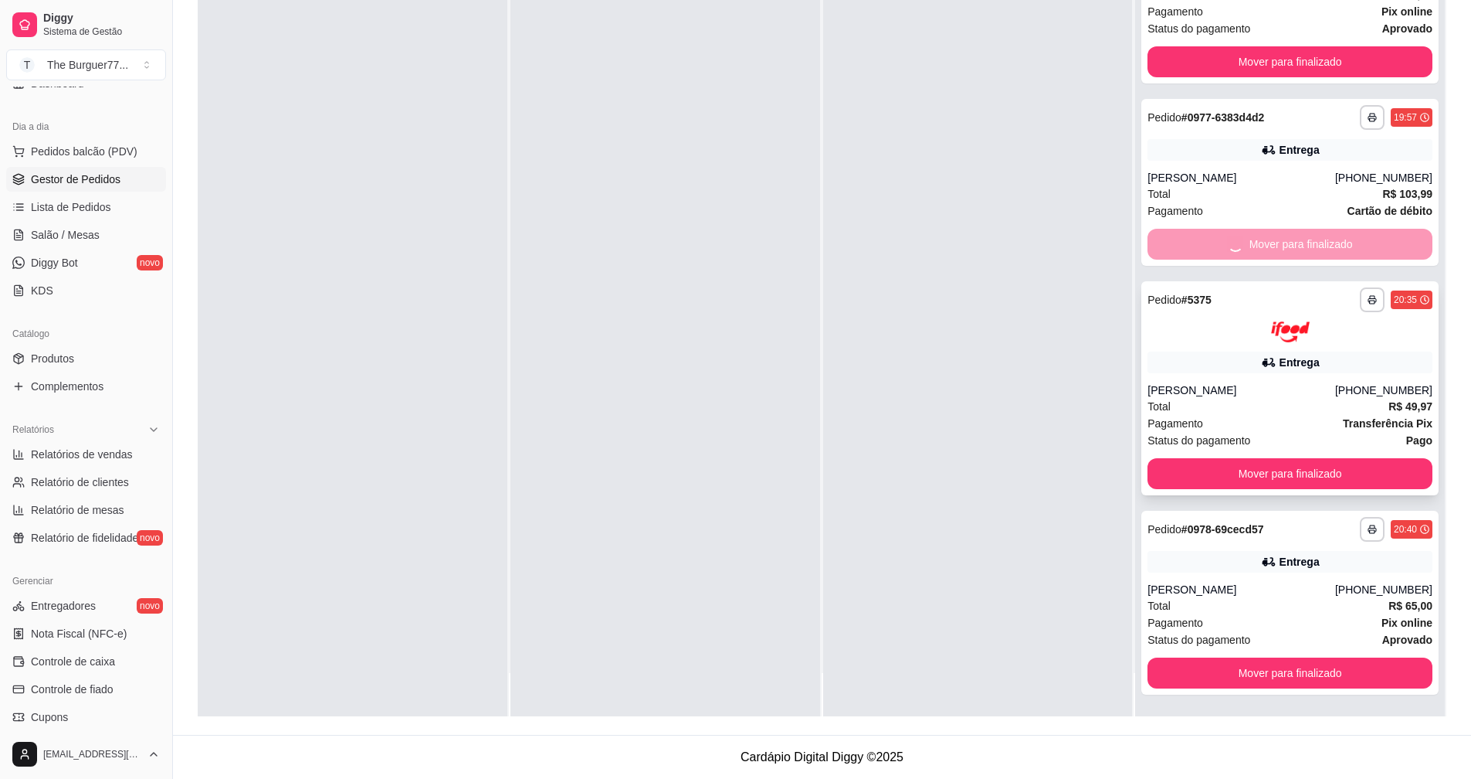
scroll to position [64, 0]
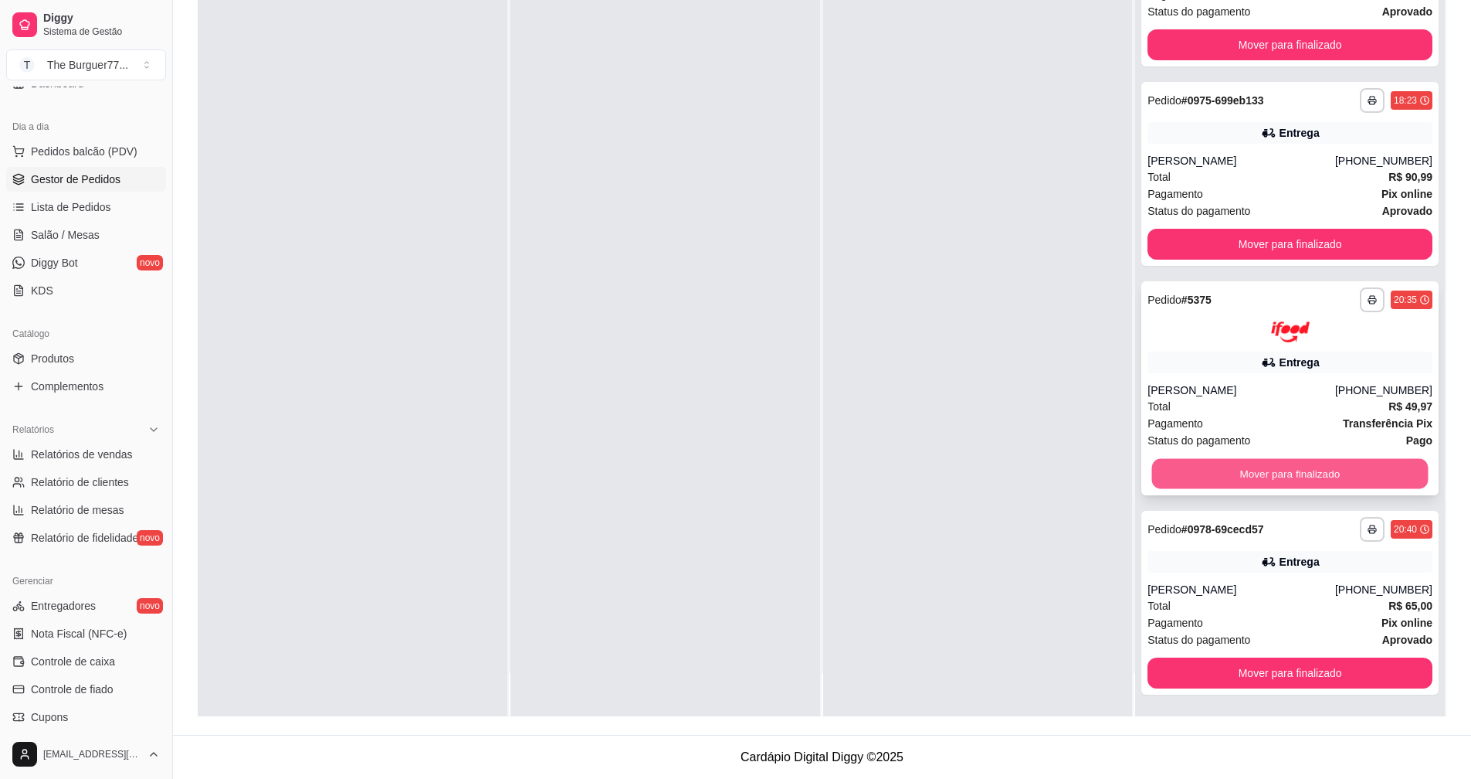
click at [1329, 466] on button "Mover para finalizado" at bounding box center [1290, 473] width 276 height 30
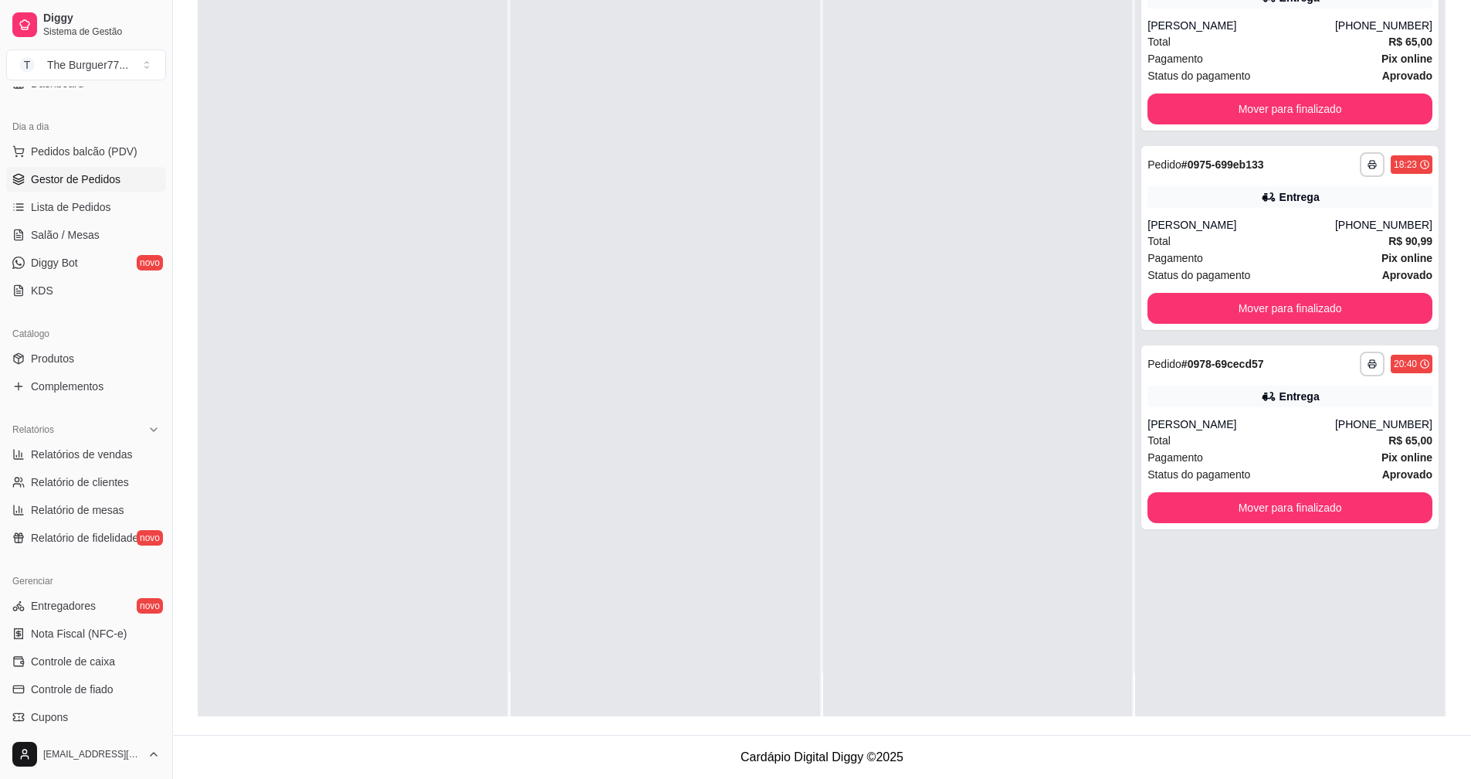
click at [1369, 670] on div "**********" at bounding box center [1290, 326] width 310 height 779
click at [1348, 503] on button "Mover para finalizado" at bounding box center [1290, 507] width 285 height 31
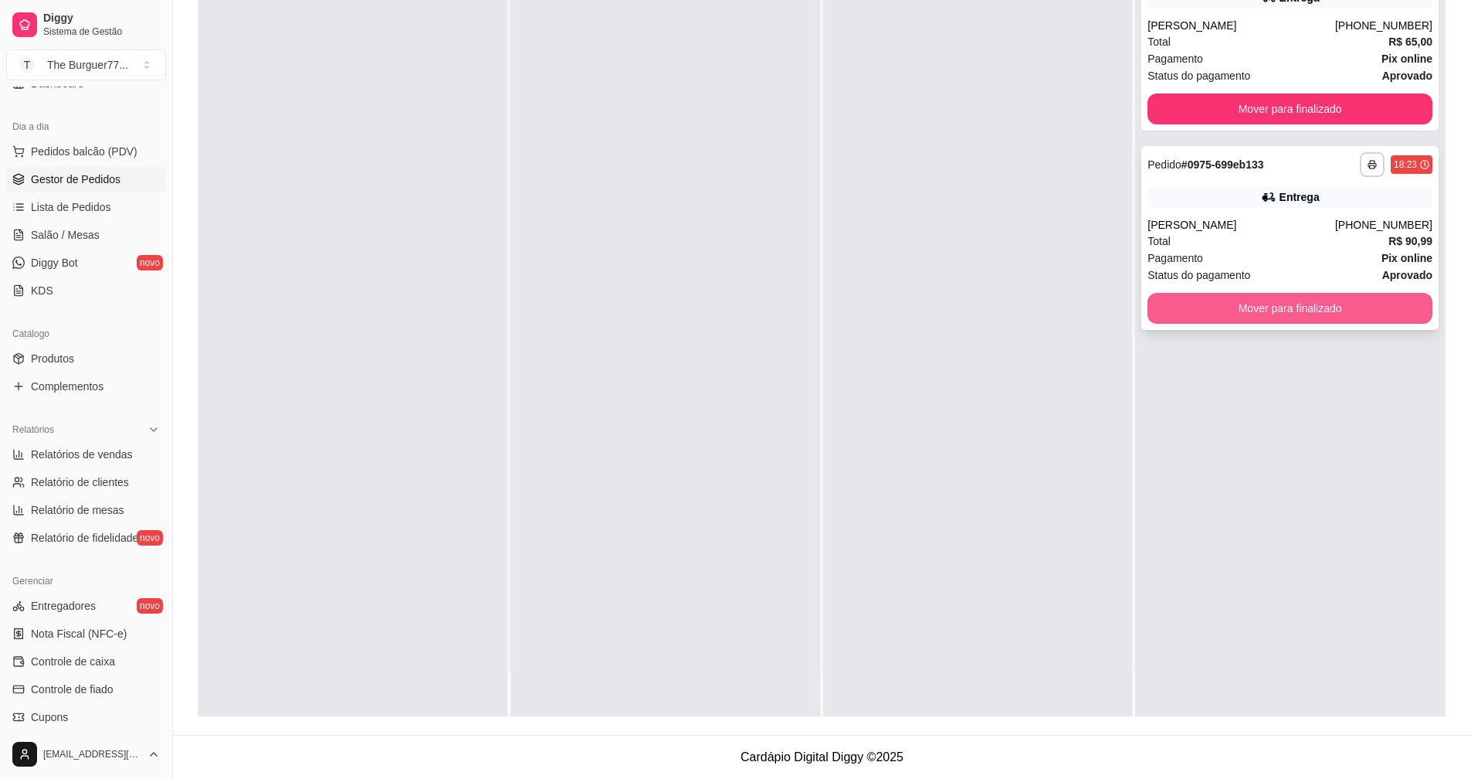
click at [1328, 315] on button "Mover para finalizado" at bounding box center [1290, 308] width 285 height 31
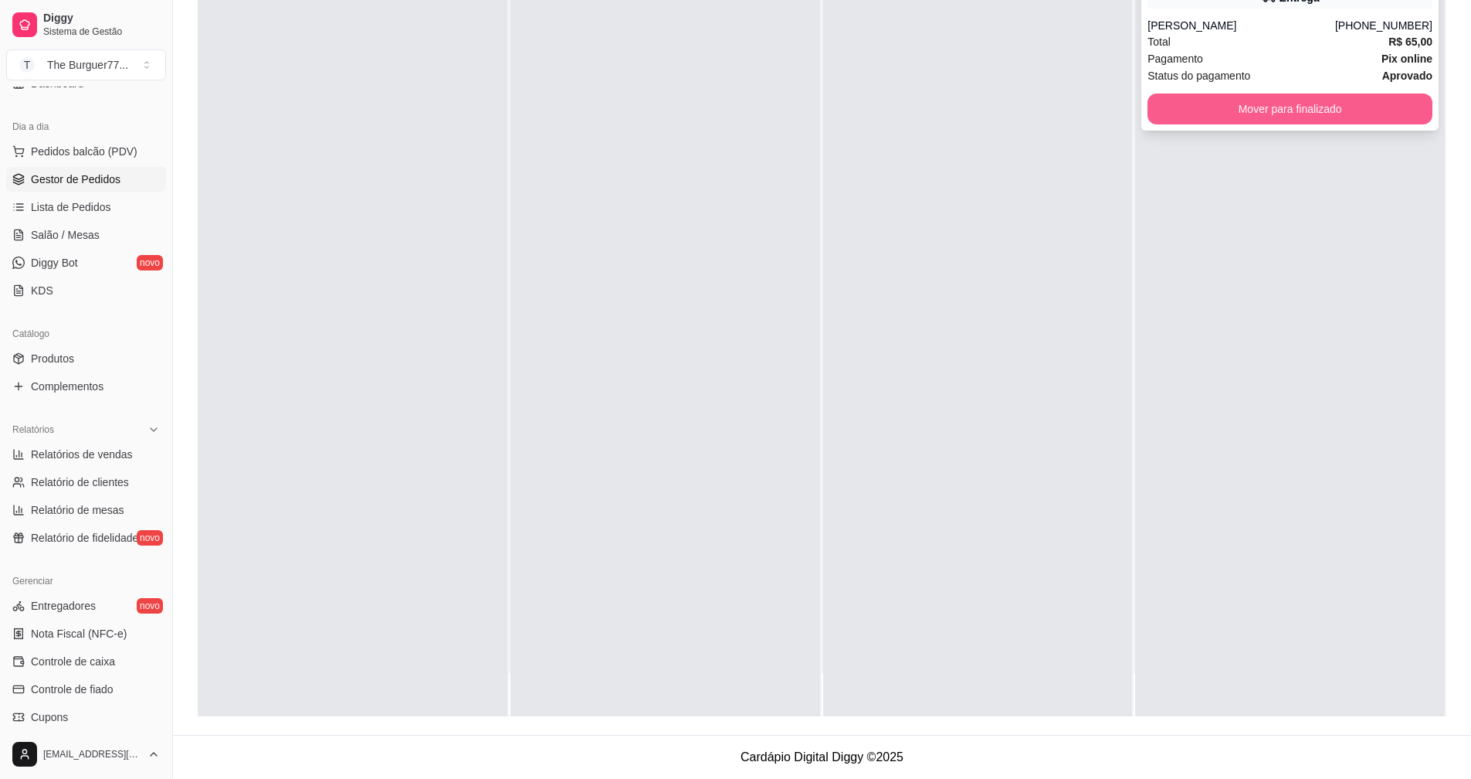
click at [1345, 116] on button "Mover para finalizado" at bounding box center [1290, 108] width 285 height 31
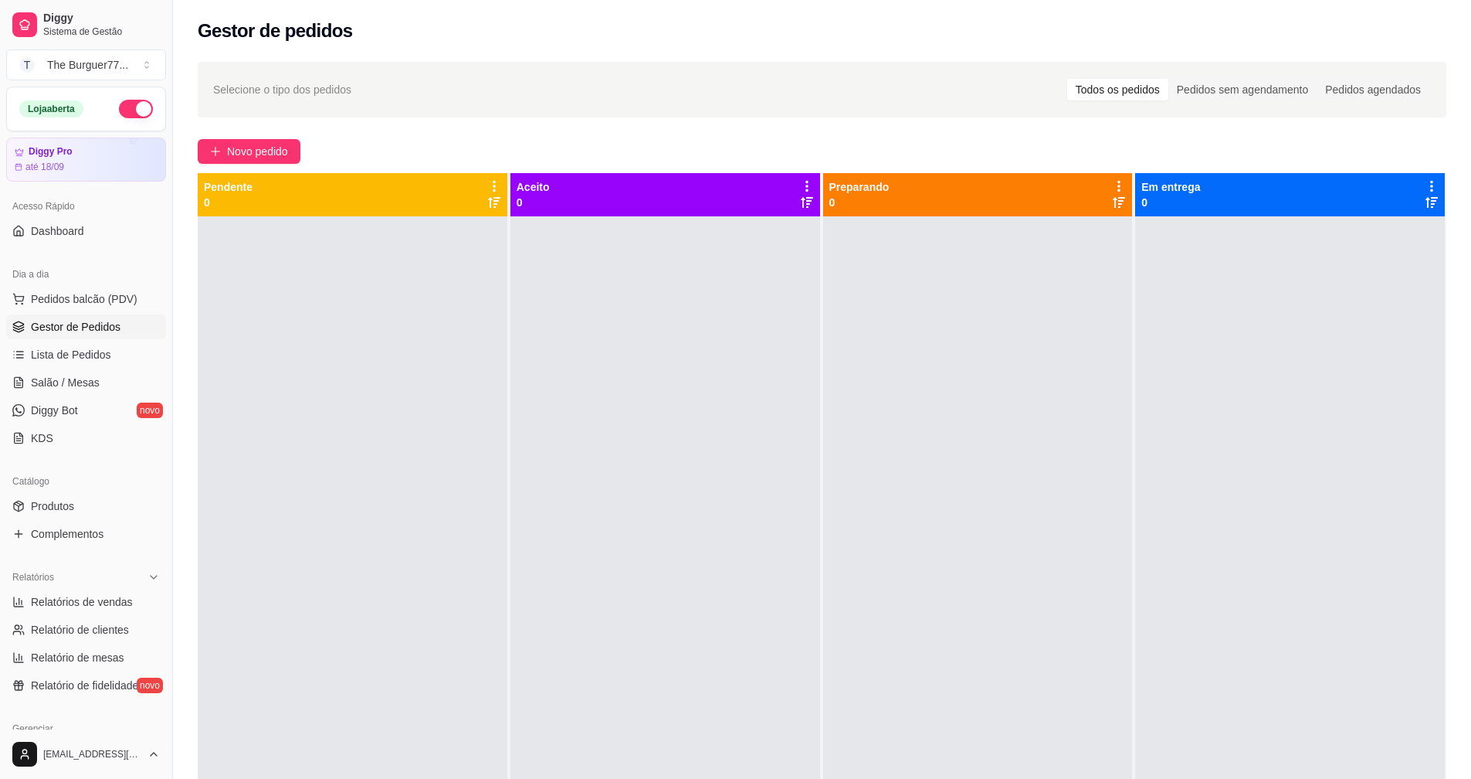
click at [119, 103] on button "button" at bounding box center [136, 109] width 34 height 19
